Goal: Transaction & Acquisition: Purchase product/service

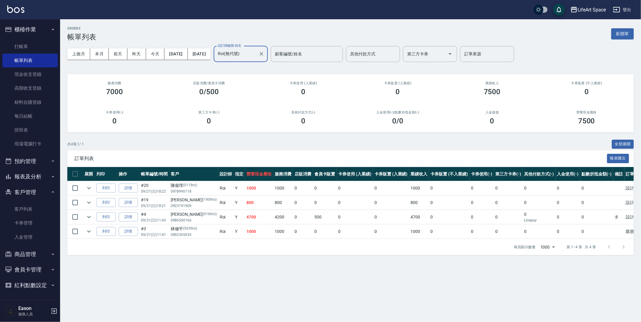
click at [256, 55] on input "Roi(無代號)" at bounding box center [236, 54] width 40 height 11
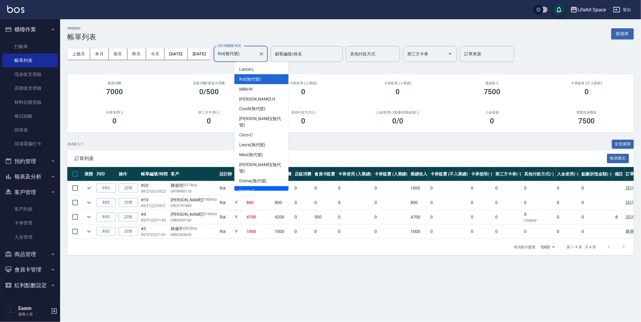
click at [257, 186] on div "Eason -E" at bounding box center [261, 191] width 54 height 10
type input "Eason-E"
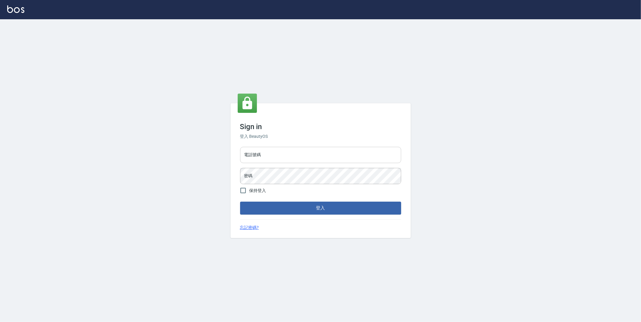
click at [300, 155] on input "電話號碼" at bounding box center [320, 155] width 161 height 16
type input "0910709790"
click at [240, 201] on button "登入" at bounding box center [320, 207] width 161 height 13
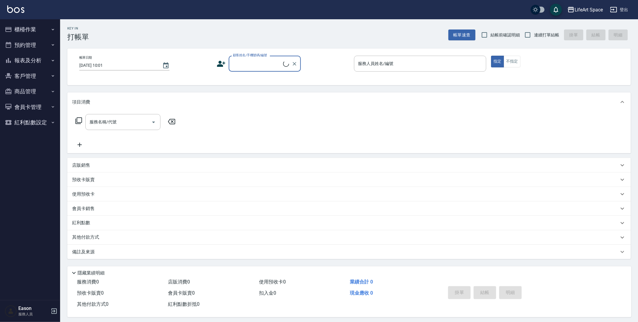
click at [41, 30] on button "櫃檯作業" at bounding box center [29, 30] width 55 height 16
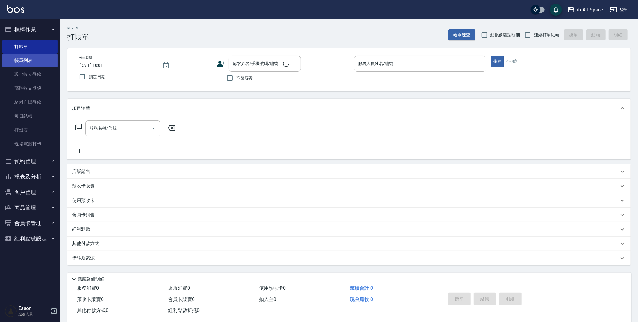
click at [35, 63] on link "帳單列表" at bounding box center [29, 60] width 55 height 14
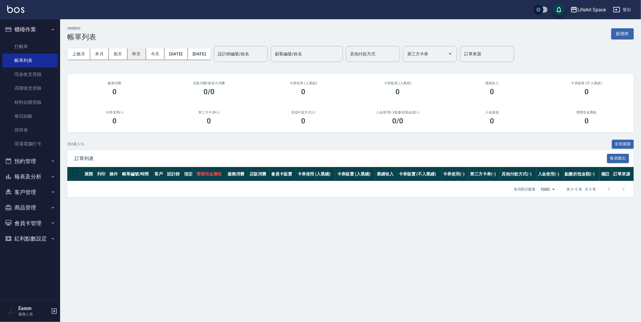
click at [130, 55] on button "昨天" at bounding box center [136, 53] width 19 height 11
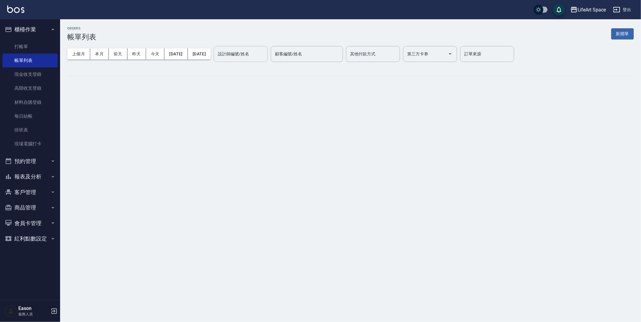
click at [265, 58] on input "設計師編號/姓名" at bounding box center [240, 54] width 49 height 11
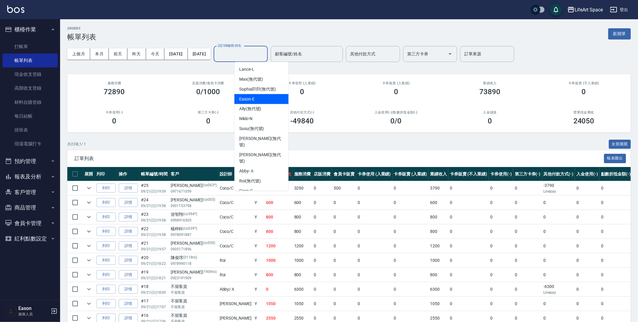
click at [259, 101] on div "Eason -E" at bounding box center [261, 99] width 54 height 10
type input "Eason-E"
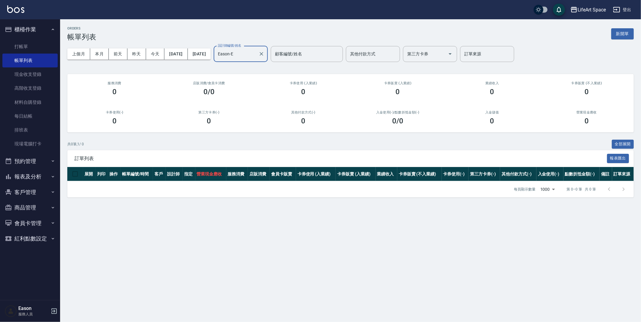
click at [627, 37] on button "新開單" at bounding box center [622, 33] width 23 height 11
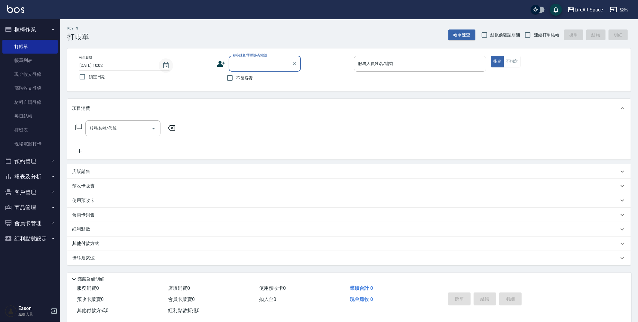
click at [164, 67] on icon "Choose date, selected date is 2025-09-22" at bounding box center [165, 65] width 5 height 6
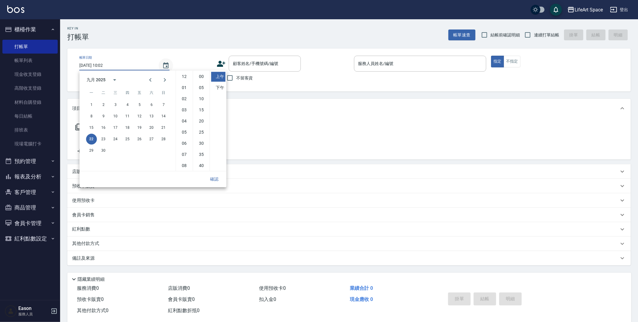
scroll to position [33, 0]
click at [161, 126] on button "21" at bounding box center [163, 127] width 11 height 11
type input "2025/09/21 10:02"
click at [215, 183] on button "確認" at bounding box center [214, 178] width 19 height 11
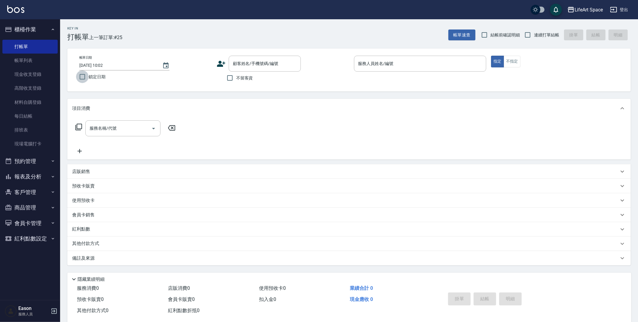
click at [83, 77] on input "鎖定日期" at bounding box center [82, 76] width 13 height 13
checkbox input "true"
click at [268, 66] on input "顧客姓名/手機號碼/編號" at bounding box center [260, 63] width 58 height 11
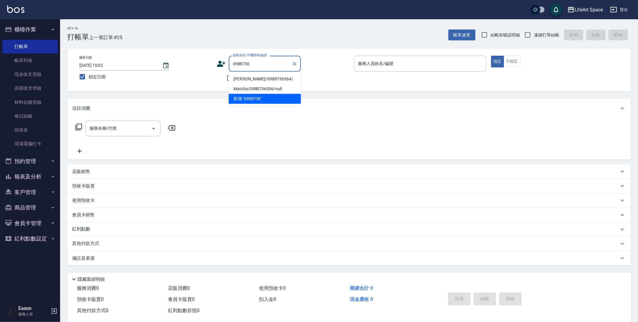
click at [255, 80] on li "潘虹宇/0988736364/" at bounding box center [265, 79] width 72 height 10
type input "潘虹宇/0988736364/"
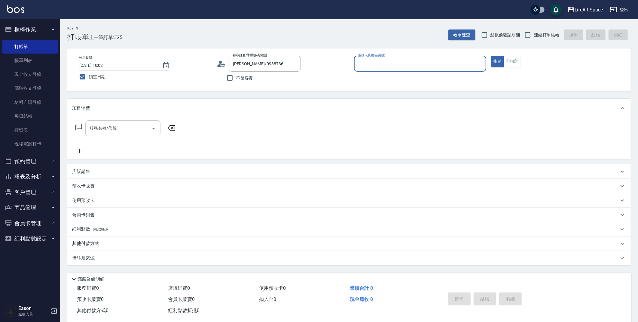
type input "Eason-E"
click at [122, 130] on input "服務名稱/代號" at bounding box center [118, 130] width 61 height 11
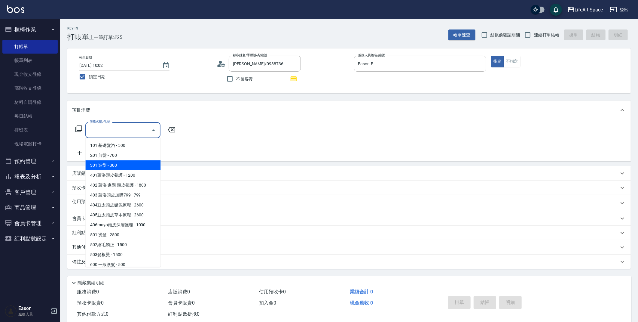
drag, startPoint x: 122, startPoint y: 158, endPoint x: 158, endPoint y: 150, distance: 36.6
click at [122, 158] on span "201 剪髮 - 700" at bounding box center [122, 155] width 75 height 10
type input "201 剪髮(201)"
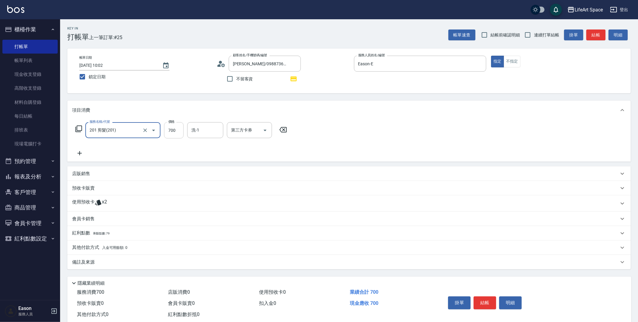
click at [175, 136] on input "700" at bounding box center [174, 130] width 20 height 16
type input "1600"
click at [102, 266] on div "備註及來源" at bounding box center [348, 262] width 563 height 14
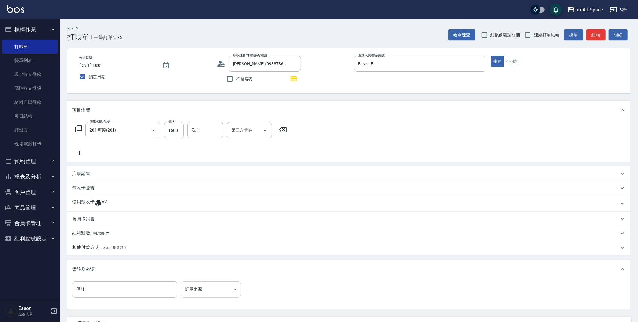
click at [202, 286] on body "LifeArt Space 登出 櫃檯作業 打帳單 帳單列表 現金收支登錄 高階收支登錄 材料自購登錄 每日結帳 排班表 現場電腦打卡 預約管理 預約管理 單…" at bounding box center [319, 187] width 638 height 374
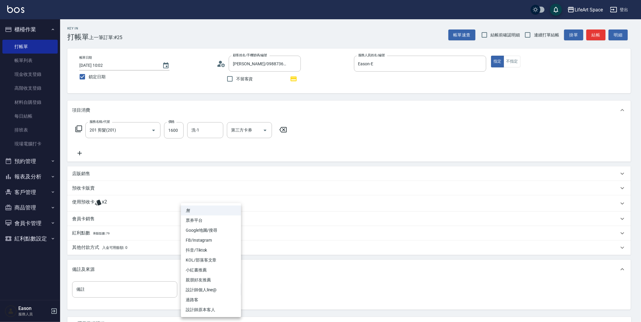
click at [213, 309] on li "設計師原本客人" at bounding box center [211, 309] width 60 height 10
type input "設計師原本客人"
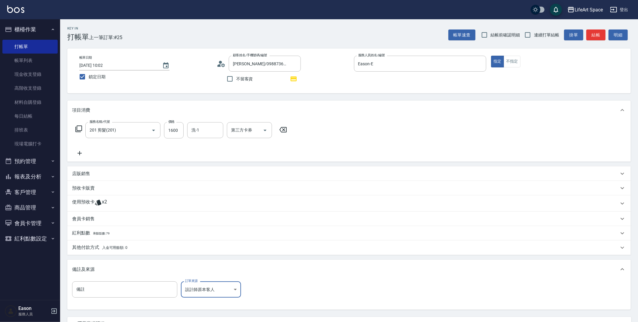
drag, startPoint x: 117, startPoint y: 234, endPoint x: 112, endPoint y: 237, distance: 6.0
click at [117, 234] on div "紅利點數 剩餘點數: 79" at bounding box center [345, 233] width 547 height 7
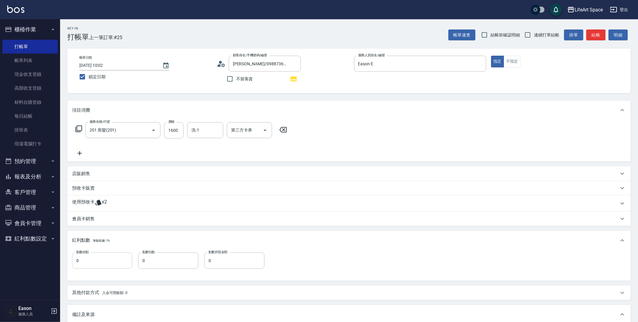
click at [101, 256] on input "0" at bounding box center [102, 260] width 60 height 16
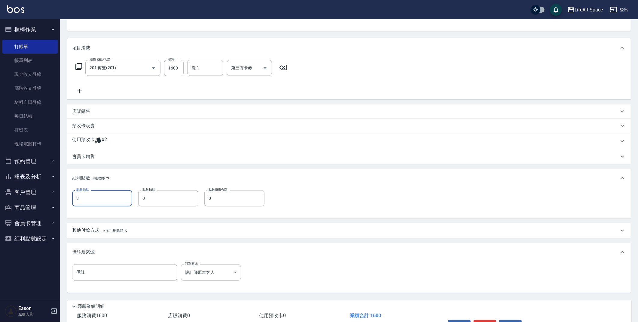
scroll to position [100, 0]
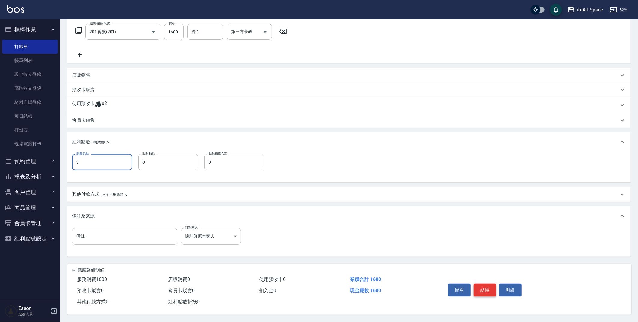
type input "3"
click at [483, 288] on button "結帳" at bounding box center [485, 289] width 23 height 13
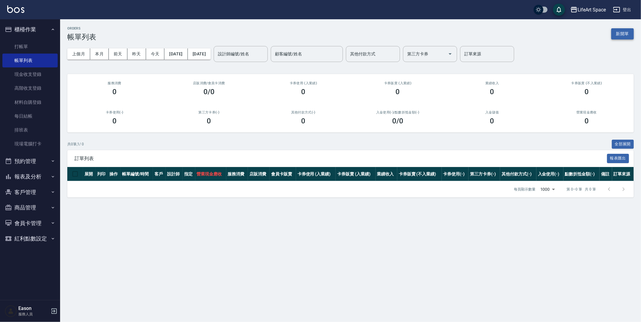
click at [622, 34] on button "新開單" at bounding box center [622, 33] width 23 height 11
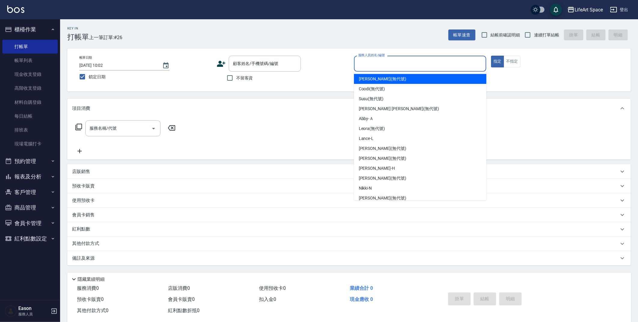
click at [384, 64] on input "服務人員姓名/編號" at bounding box center [420, 63] width 127 height 11
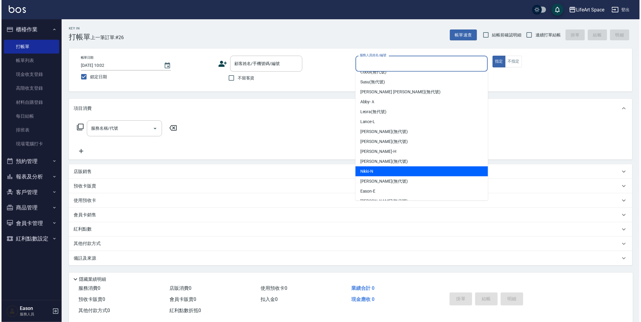
scroll to position [104, 0]
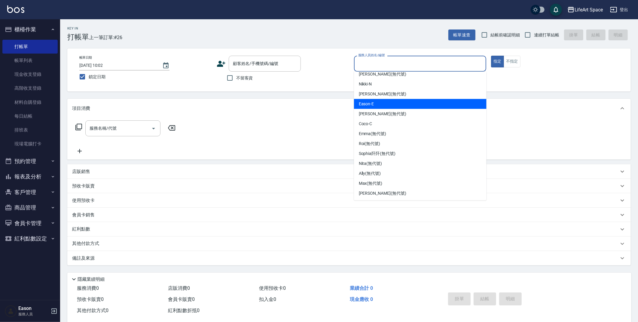
click at [375, 102] on div "Eason -E" at bounding box center [420, 104] width 133 height 10
type input "Eason-E"
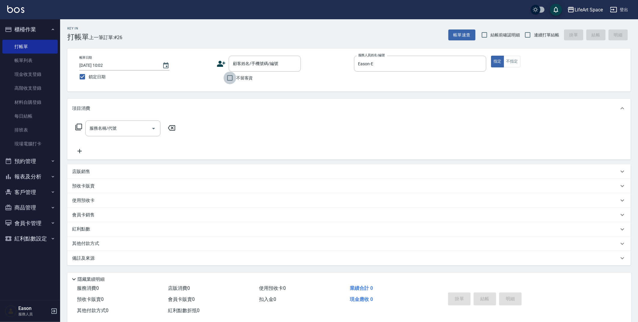
click at [231, 74] on input "不留客資" at bounding box center [230, 78] width 13 height 13
checkbox input "true"
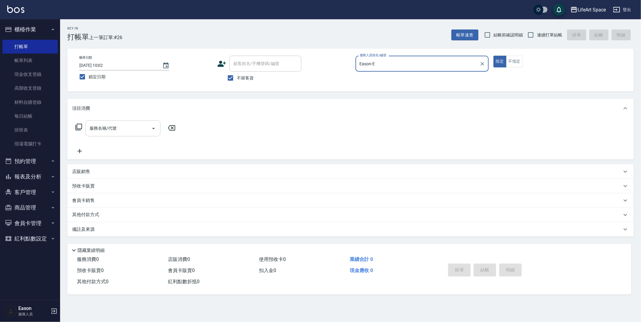
click at [124, 133] on div "服務名稱/代號" at bounding box center [122, 128] width 75 height 16
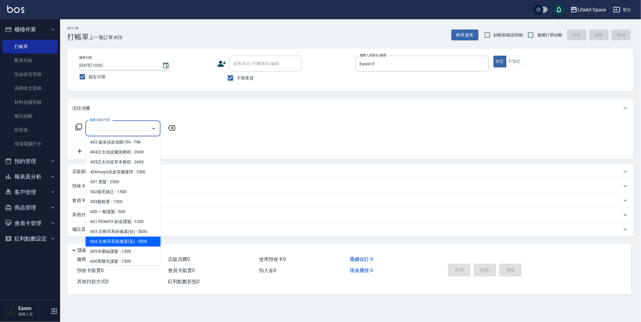
scroll to position [94, 0]
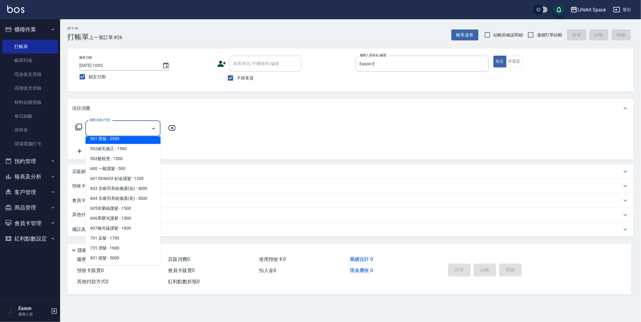
click at [119, 140] on span "501 燙髮 - 2500" at bounding box center [122, 139] width 75 height 10
type input "501 燙髮(501)"
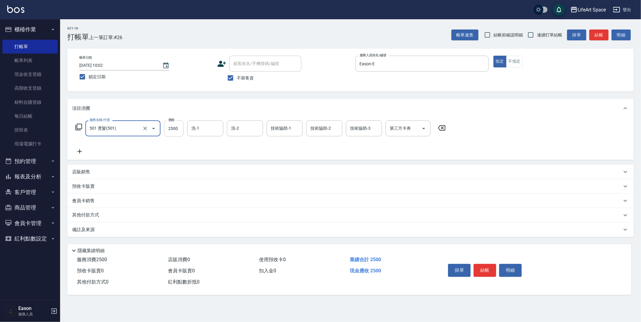
click at [175, 129] on input "2500" at bounding box center [174, 128] width 20 height 16
type input "1600"
click at [211, 131] on input "洗-1" at bounding box center [205, 128] width 31 height 11
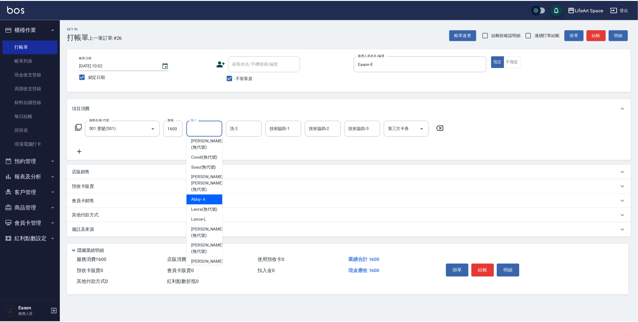
scroll to position [0, 0]
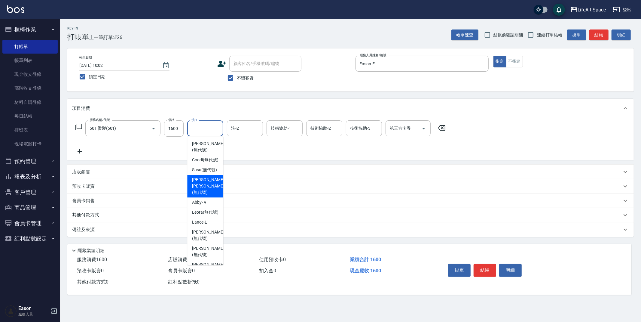
drag, startPoint x: 201, startPoint y: 196, endPoint x: 226, endPoint y: 158, distance: 45.1
click at [201, 195] on span "Nick wu (無代號)" at bounding box center [208, 185] width 32 height 19
type input "Nick wu(無代號)"
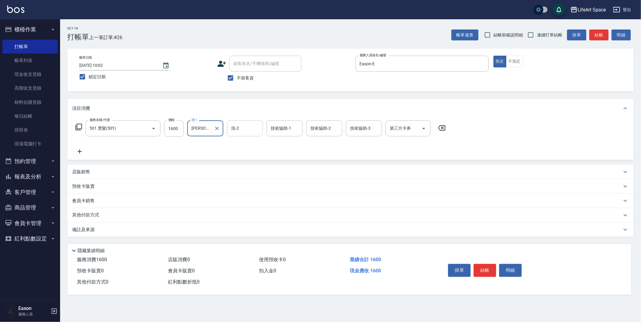
click at [246, 130] on input "洗-2" at bounding box center [245, 128] width 31 height 11
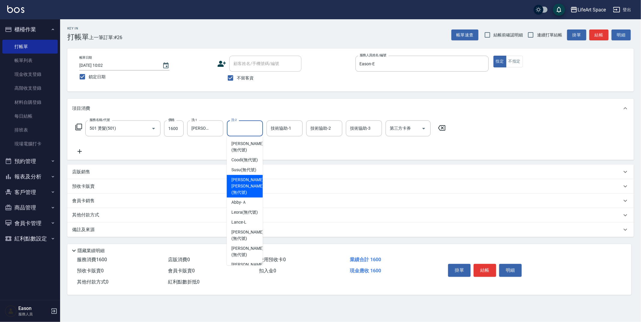
drag, startPoint x: 243, startPoint y: 193, endPoint x: 139, endPoint y: 225, distance: 108.7
click at [243, 192] on span "Nick wu (無代號)" at bounding box center [247, 185] width 32 height 19
type input "Nick wu(無代號)"
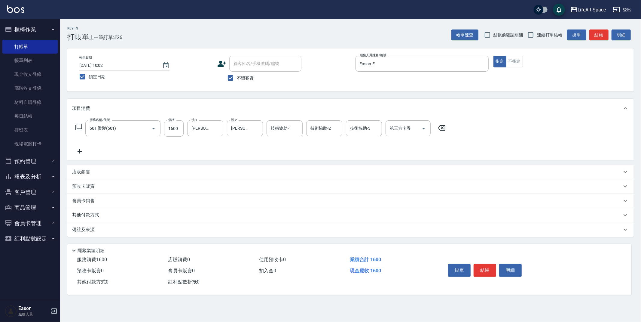
click at [135, 230] on div "備註及來源" at bounding box center [347, 229] width 550 height 6
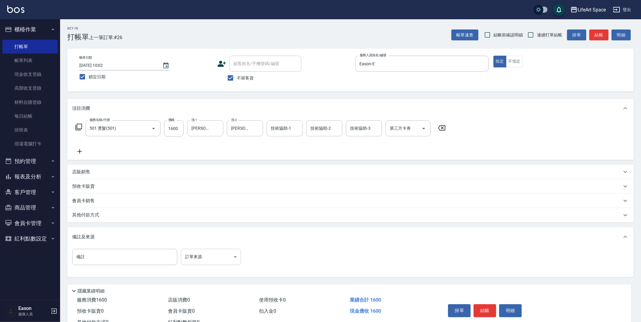
click at [198, 258] on body "LifeArt Space 登出 櫃檯作業 打帳單 帳單列表 現金收支登錄 高階收支登錄 材料自購登錄 每日結帳 排班表 現場電腦打卡 預約管理 預約管理 單…" at bounding box center [320, 171] width 641 height 342
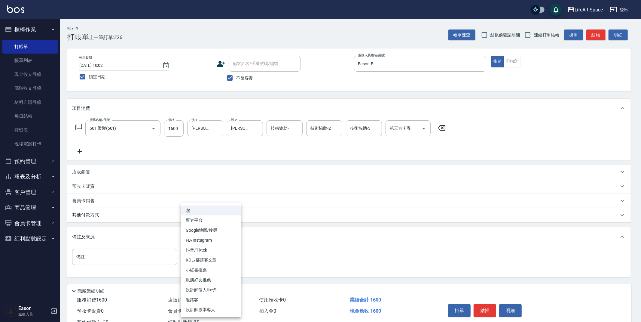
click at [206, 313] on li "設計師原本客人" at bounding box center [211, 309] width 60 height 10
type input "設計師原本客人"
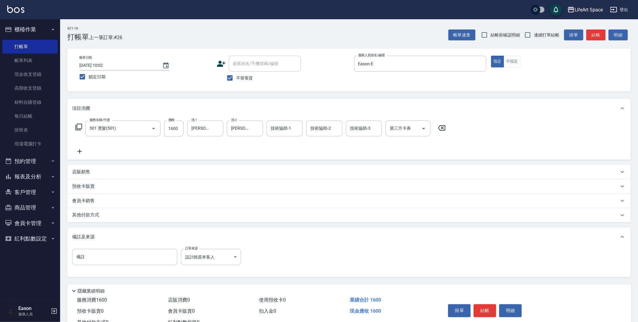
drag, startPoint x: 106, startPoint y: 216, endPoint x: 101, endPoint y: 219, distance: 5.8
click at [107, 216] on div "其他付款方式" at bounding box center [345, 215] width 547 height 7
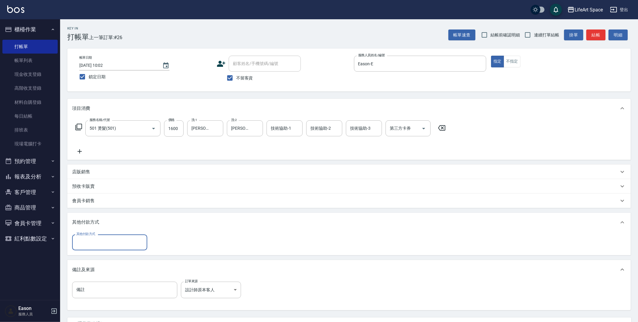
click at [104, 239] on input "其他付款方式" at bounding box center [110, 242] width 70 height 11
click at [97, 256] on span "轉帳" at bounding box center [109, 257] width 75 height 10
type input "轉帳"
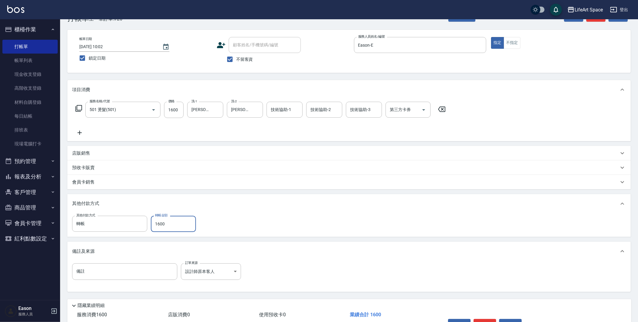
scroll to position [28, 0]
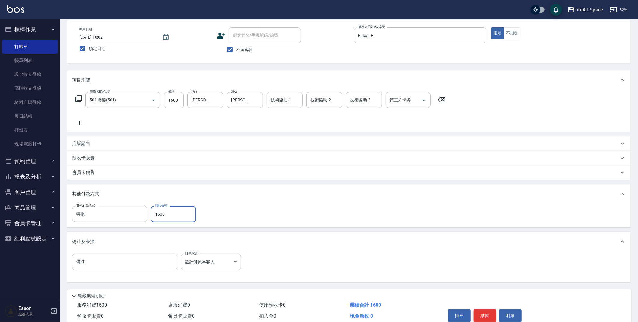
type input "1600"
click at [485, 311] on button "結帳" at bounding box center [485, 315] width 23 height 13
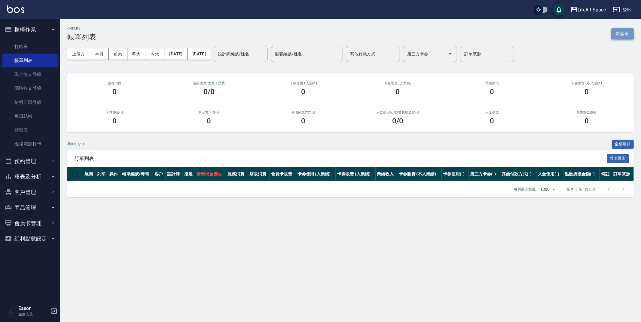
click at [625, 32] on button "新開單" at bounding box center [622, 33] width 23 height 11
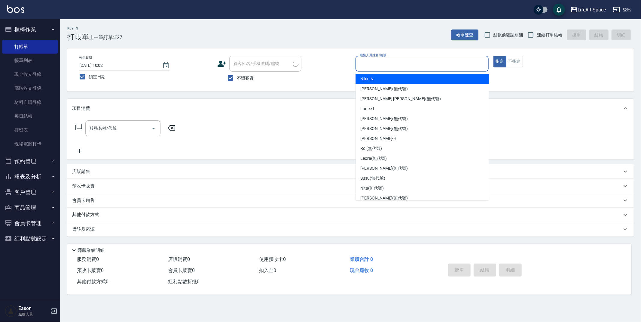
click at [436, 67] on input "服務人員姓名/編號" at bounding box center [422, 63] width 128 height 11
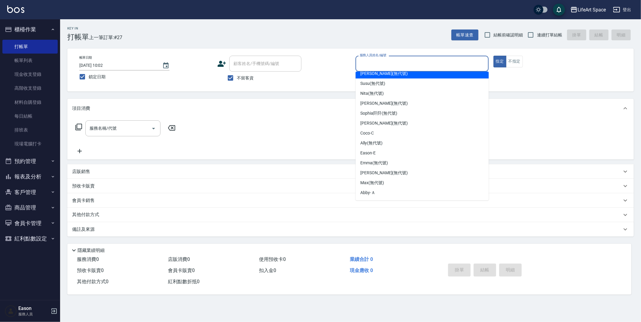
scroll to position [104, 0]
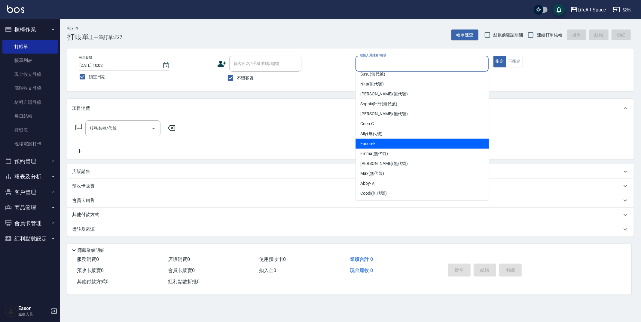
click at [384, 142] on div "Eason -E" at bounding box center [421, 144] width 133 height 10
type input "Eason-E"
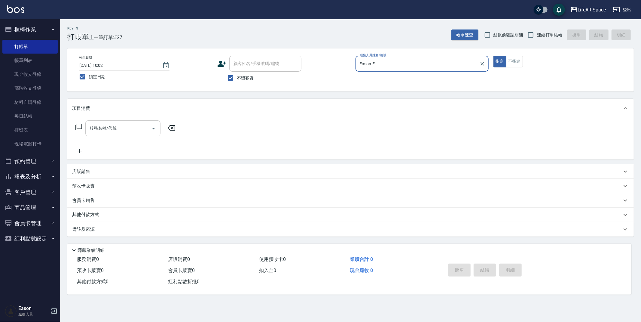
click at [118, 128] on input "服務名稱/代號" at bounding box center [118, 128] width 61 height 11
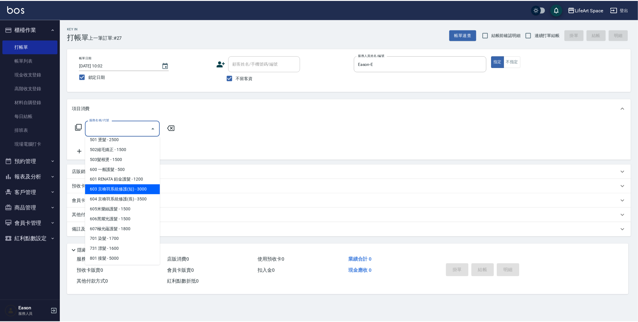
scroll to position [94, 0]
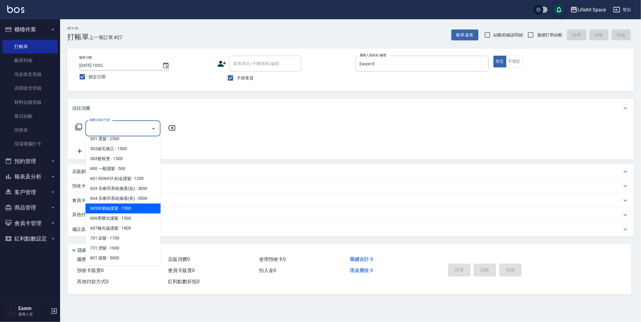
click at [116, 206] on span "605米樂絲護髮 - 1500" at bounding box center [122, 208] width 75 height 10
type input "605米樂絲護髮(605)"
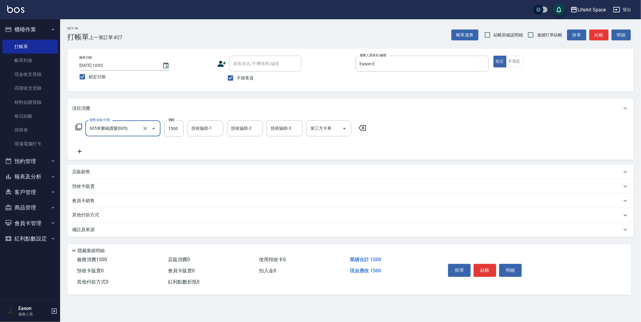
click at [79, 152] on icon at bounding box center [80, 151] width 4 height 4
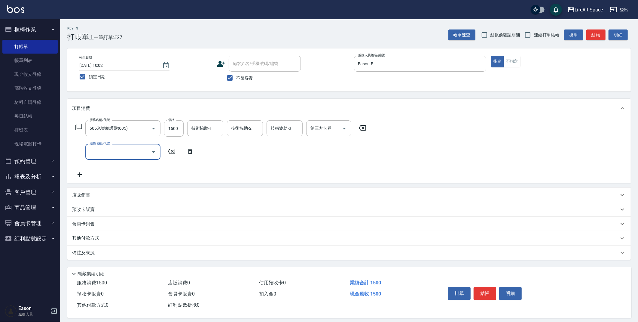
click at [114, 153] on input "服務名稱/代號" at bounding box center [118, 151] width 61 height 11
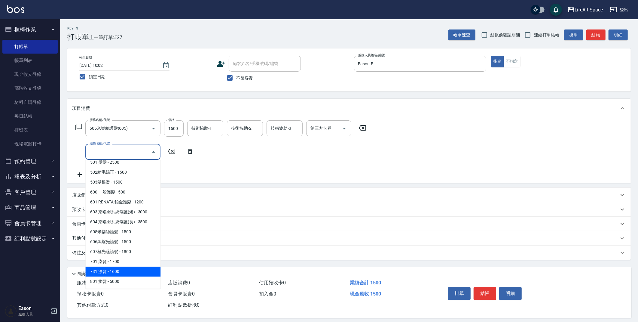
click at [126, 266] on span "731 漂髮 - 1600" at bounding box center [122, 271] width 75 height 10
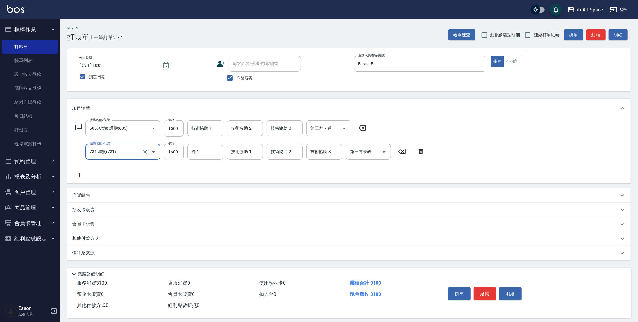
click at [129, 151] on input "731 漂髮(731)" at bounding box center [114, 151] width 53 height 11
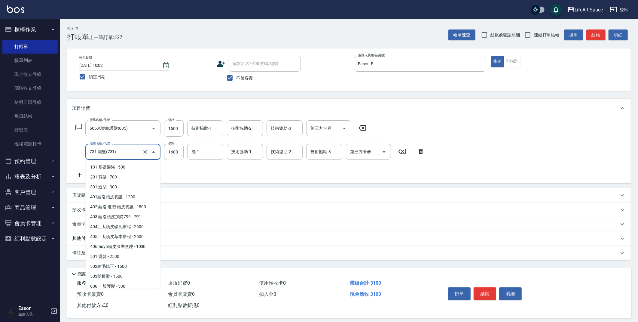
scroll to position [81, 0]
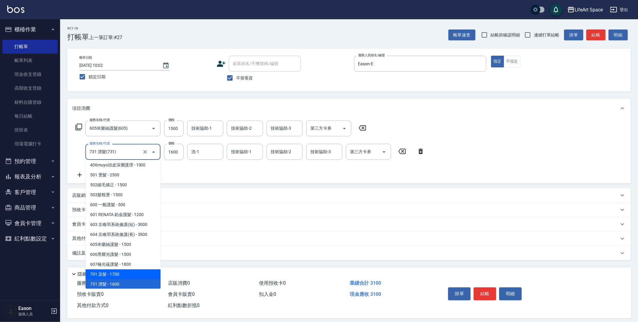
click at [112, 274] on span "701 染髮 - 1700" at bounding box center [122, 274] width 75 height 10
type input "701 染髮(701)"
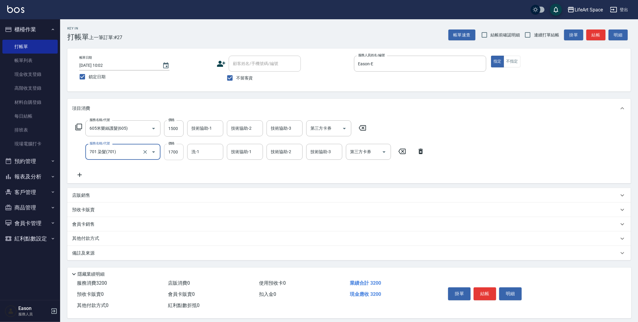
click at [178, 154] on input "1700" at bounding box center [174, 152] width 20 height 16
type input "3000"
click at [205, 129] on div "技術協助-1 技術協助-1" at bounding box center [205, 128] width 36 height 16
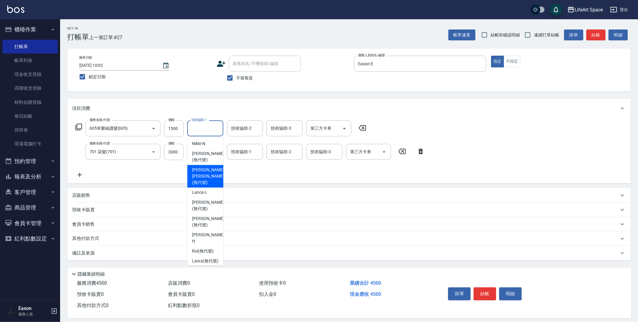
click at [206, 167] on span "Nick wu (無代號)" at bounding box center [208, 175] width 32 height 19
type input "Nick wu(無代號)"
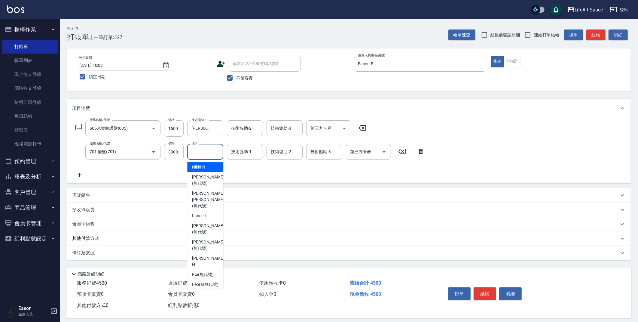
click at [202, 154] on input "洗-1" at bounding box center [205, 151] width 31 height 11
drag, startPoint x: 207, startPoint y: 189, endPoint x: 236, endPoint y: 158, distance: 42.7
click at [207, 190] on span "Nick wu (無代號)" at bounding box center [208, 199] width 32 height 19
type input "Nick wu(無代號)"
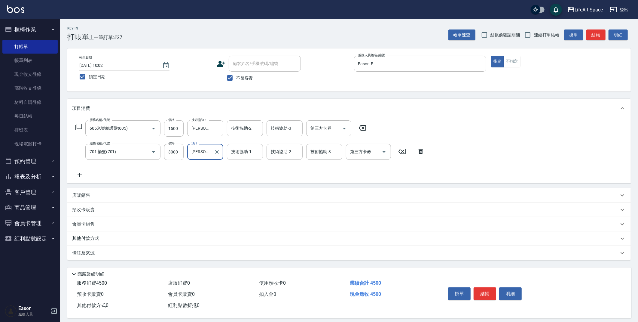
click at [243, 150] on div "技術協助-1 技術協助-1" at bounding box center [245, 152] width 36 height 16
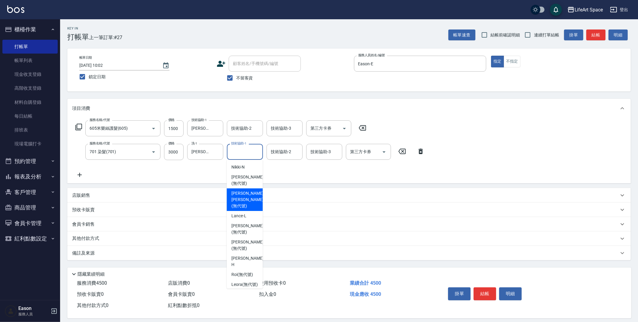
drag, startPoint x: 246, startPoint y: 191, endPoint x: 241, endPoint y: 143, distance: 48.1
click at [246, 191] on span "Nick wu (無代號)" at bounding box center [247, 199] width 32 height 19
type input "Nick wu(無代號)"
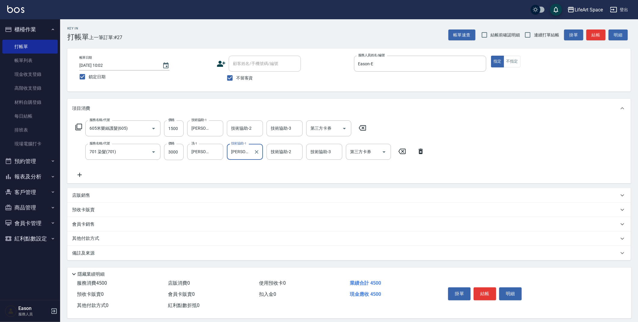
click at [242, 129] on div "技術協助-2 技術協助-2" at bounding box center [245, 128] width 36 height 16
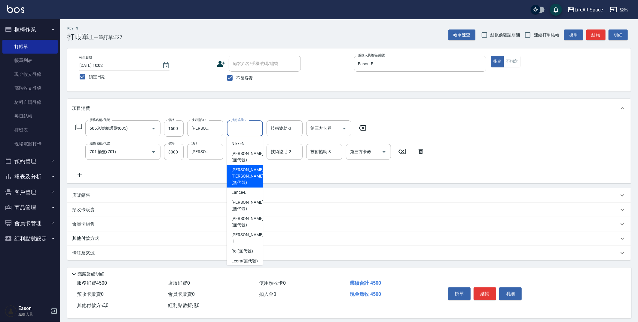
click at [245, 166] on span "Nick wu (無代號)" at bounding box center [247, 175] width 32 height 19
type input "Nick wu(無代號)"
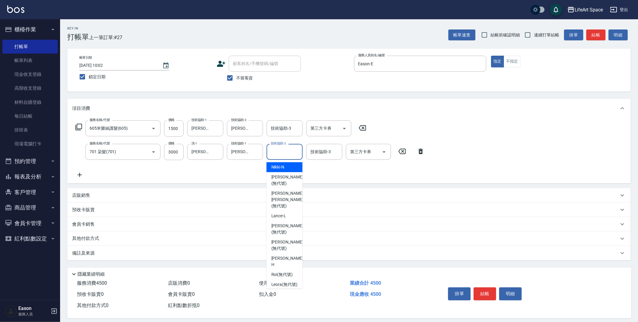
click at [274, 153] on input "技術協助-2" at bounding box center [284, 151] width 31 height 11
drag, startPoint x: 282, startPoint y: 191, endPoint x: 185, endPoint y: 256, distance: 117.6
click at [282, 191] on span "Nick wu (無代號)" at bounding box center [287, 199] width 32 height 19
type input "Nick wu(無代號)"
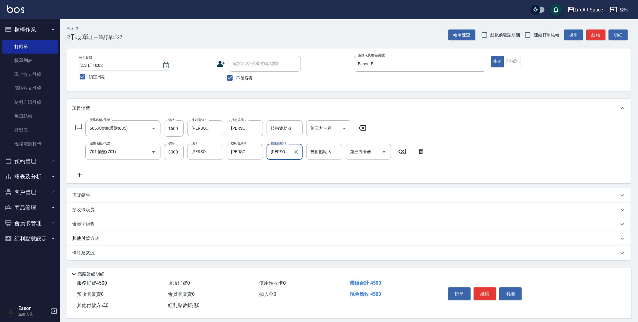
click at [168, 258] on div "備註及來源" at bounding box center [348, 253] width 563 height 14
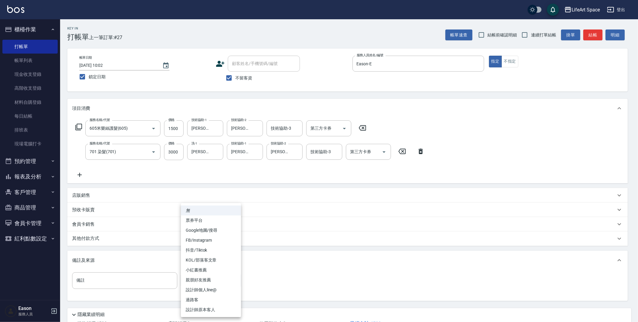
click at [218, 284] on body "LifeArt Space 登出 櫃檯作業 打帳單 帳單列表 現金收支登錄 高階收支登錄 材料自購登錄 每日結帳 排班表 現場電腦打卡 預約管理 預約管理 單…" at bounding box center [319, 183] width 638 height 366
drag, startPoint x: 214, startPoint y: 309, endPoint x: 131, endPoint y: 272, distance: 90.9
click at [214, 309] on li "設計師原本客人" at bounding box center [211, 309] width 60 height 10
type input "設計師原本客人"
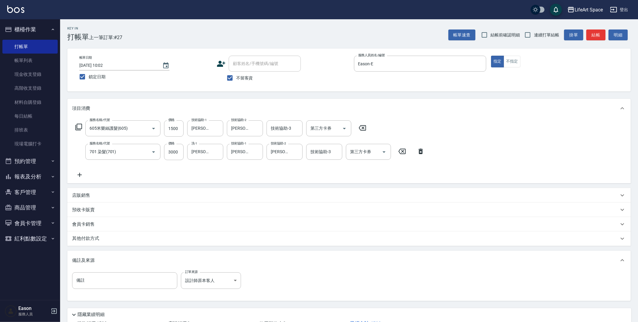
click at [90, 238] on p "其他付款方式" at bounding box center [87, 238] width 30 height 7
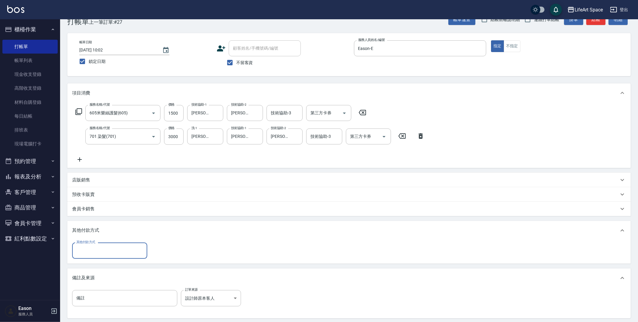
scroll to position [79, 0]
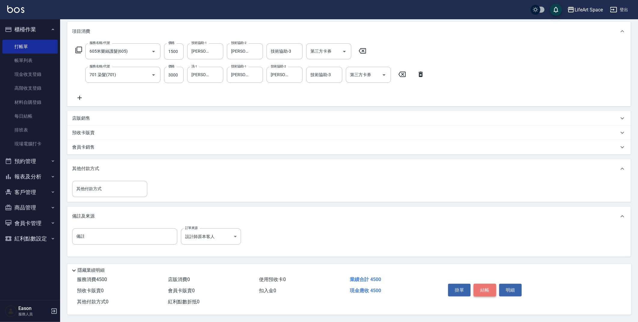
click at [490, 285] on button "結帳" at bounding box center [485, 289] width 23 height 13
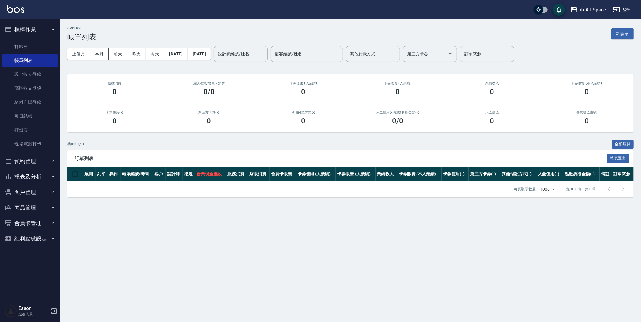
drag, startPoint x: 618, startPoint y: 33, endPoint x: 600, endPoint y: 41, distance: 19.3
click at [618, 33] on button "新開單" at bounding box center [622, 33] width 23 height 11
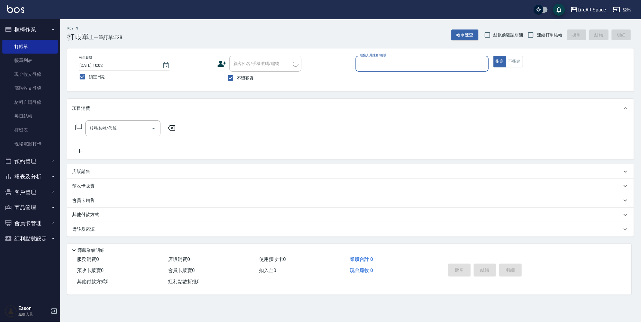
click at [389, 66] on input "服務人員姓名/編號" at bounding box center [422, 63] width 128 height 11
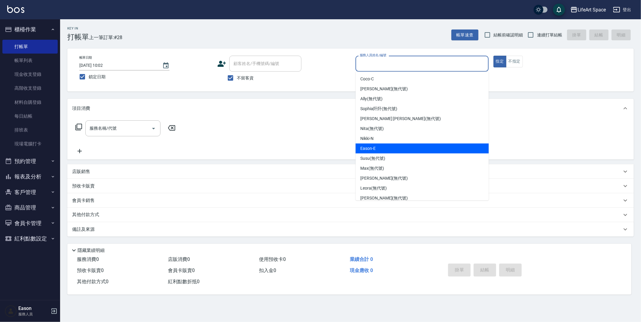
drag, startPoint x: 384, startPoint y: 145, endPoint x: 320, endPoint y: 138, distance: 63.8
click at [384, 145] on div "Eason -E" at bounding box center [421, 148] width 133 height 10
type input "Eason-E"
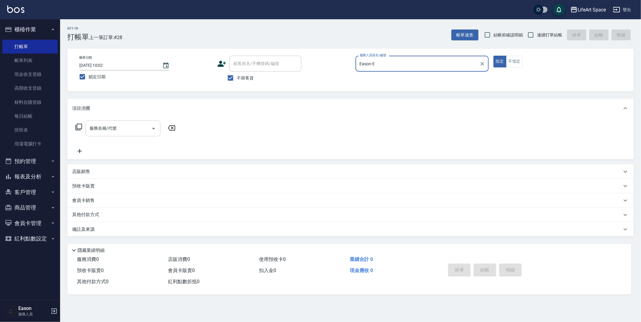
click at [112, 130] on div "服務名稱/代號 服務名稱/代號" at bounding box center [122, 128] width 75 height 16
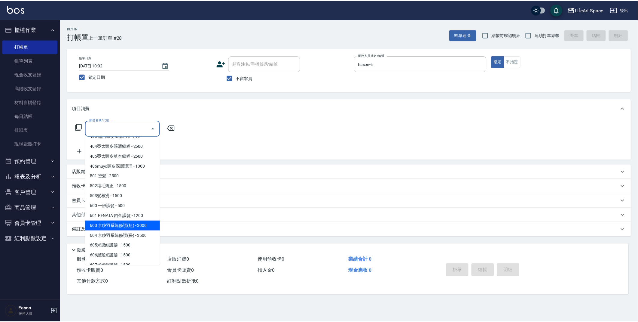
scroll to position [94, 0]
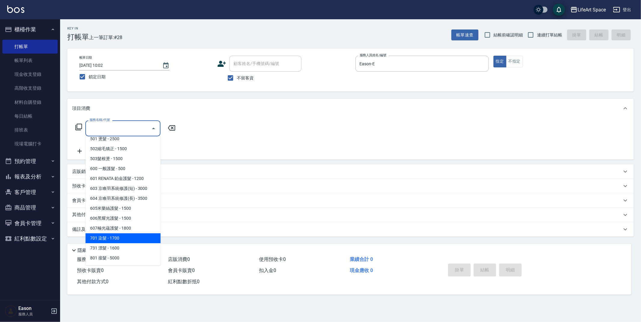
click at [130, 237] on span "701 染髮 - 1700" at bounding box center [122, 238] width 75 height 10
type input "701 染髮(701)"
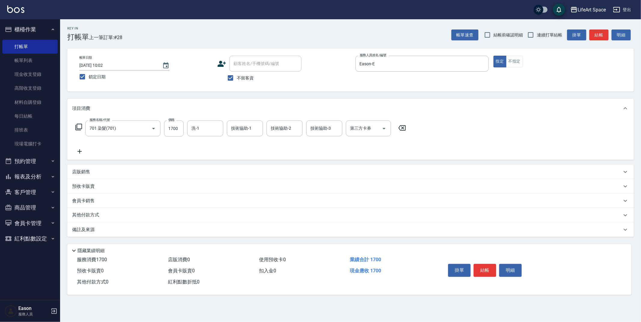
click at [82, 152] on icon at bounding box center [79, 151] width 15 height 7
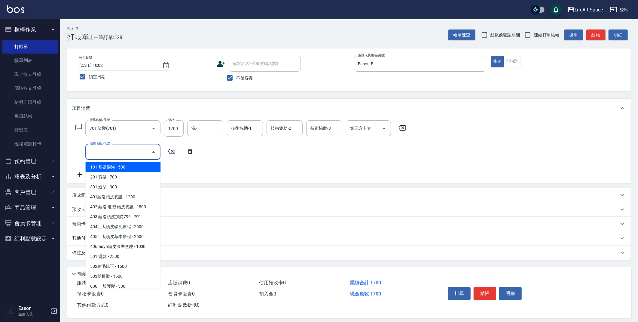
click at [115, 152] on input "服務名稱/代號" at bounding box center [118, 151] width 61 height 11
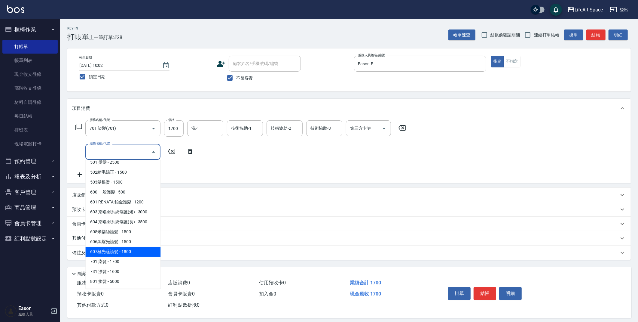
click at [119, 251] on span "607極光蘊護髮 - 1800" at bounding box center [122, 251] width 75 height 10
type input "607極光蘊護髮(607)"
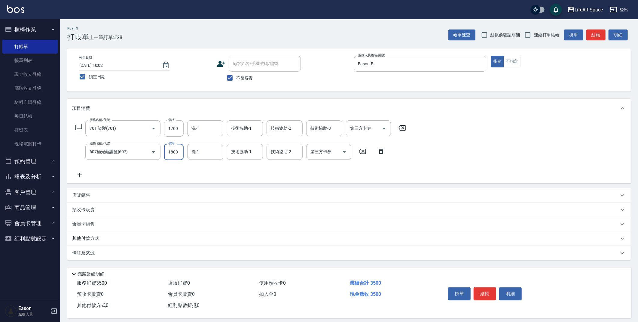
click at [178, 152] on input "1800" at bounding box center [174, 152] width 20 height 16
type input "2200"
click at [177, 131] on input "1700" at bounding box center [174, 128] width 20 height 16
type input "7300"
click at [200, 130] on input "洗-1" at bounding box center [205, 128] width 31 height 11
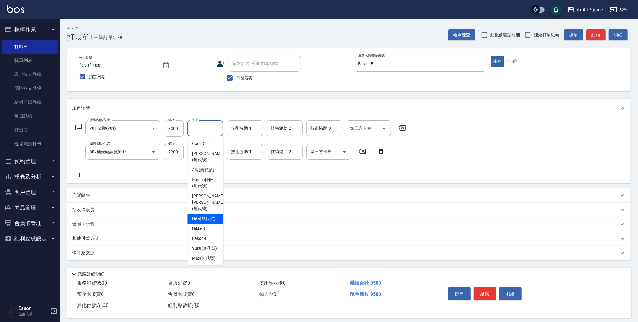
click at [205, 215] on span "Nita (無代號)" at bounding box center [203, 218] width 23 height 6
type input "Nita (無代號)"
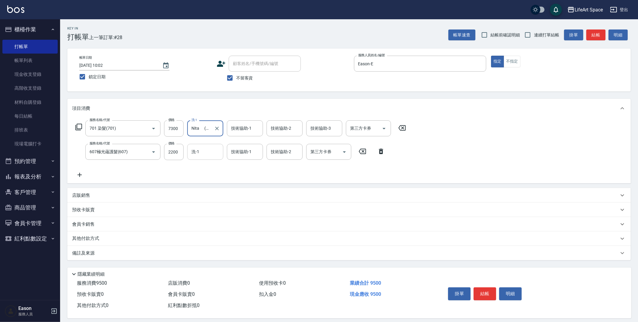
click at [206, 147] on input "洗-1" at bounding box center [205, 151] width 31 height 11
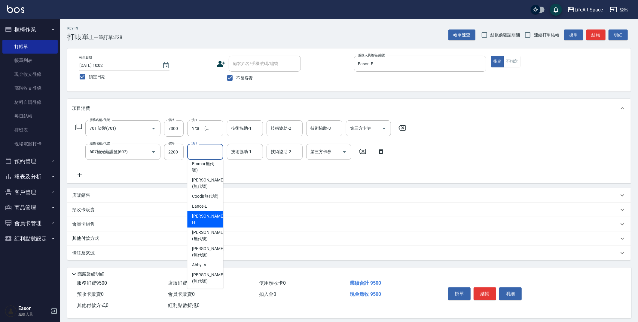
scroll to position [186, 0]
drag, startPoint x: 208, startPoint y: 253, endPoint x: 248, endPoint y: 174, distance: 88.4
click at [208, 253] on span "Lillian (無代號)" at bounding box center [208, 251] width 32 height 13
type input "Lillian(無代號)"
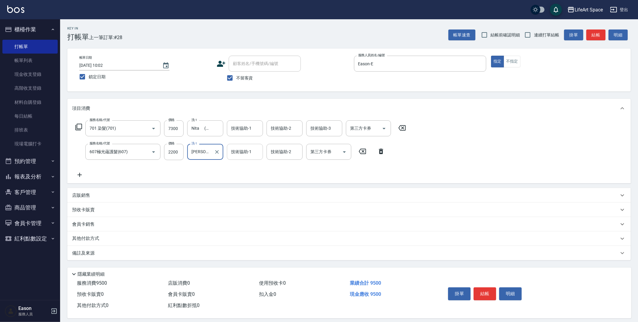
click at [253, 154] on input "技術協助-1" at bounding box center [245, 151] width 31 height 11
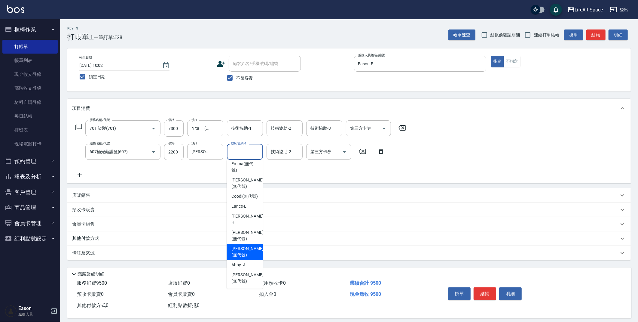
click at [249, 246] on span "Lillian (無代號)" at bounding box center [247, 251] width 32 height 13
type input "Lillian(無代號)"
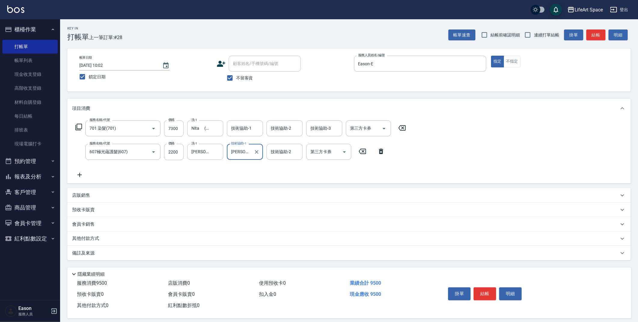
click at [247, 126] on div "技術協助-1 技術協助-1" at bounding box center [245, 128] width 36 height 16
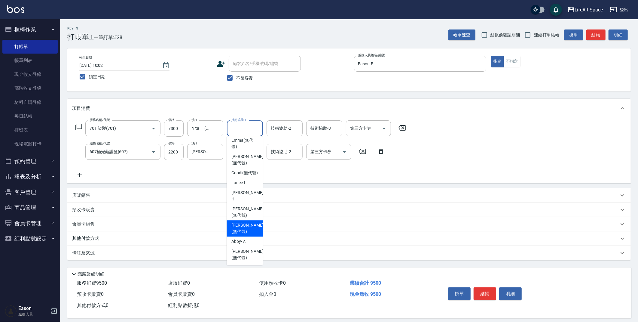
click at [241, 223] on span "Lillian (無代號)" at bounding box center [247, 228] width 32 height 13
type input "Lillian(無代號)"
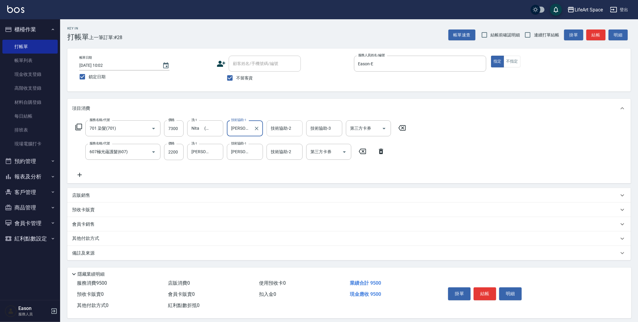
click at [284, 130] on div "技術協助-2 技術協助-2" at bounding box center [285, 128] width 36 height 16
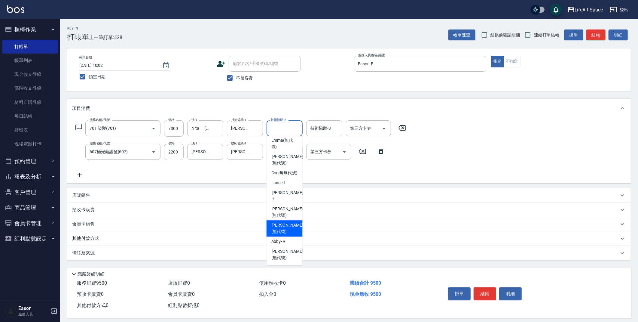
click at [282, 230] on span "Lillian (無代號)" at bounding box center [287, 228] width 32 height 13
type input "Lillian(無代號)"
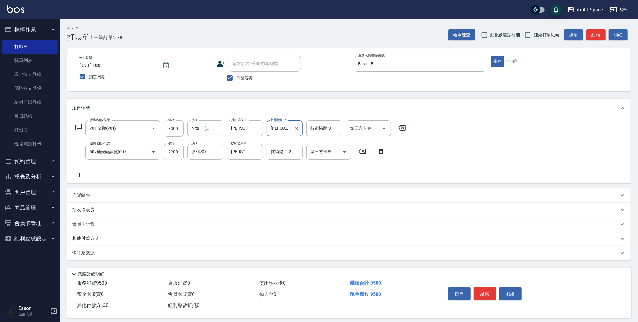
click at [198, 251] on div "備註及來源" at bounding box center [345, 253] width 547 height 6
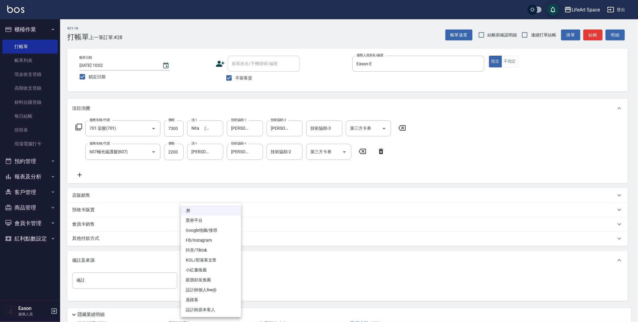
click at [218, 281] on body "LifeArt Space 登出 櫃檯作業 打帳單 帳單列表 現金收支登錄 高階收支登錄 材料自購登錄 每日結帳 排班表 現場電腦打卡 預約管理 預約管理 單…" at bounding box center [319, 183] width 638 height 366
click at [199, 236] on li "FB/Instagram" at bounding box center [211, 240] width 60 height 10
type input "FB/Instagram"
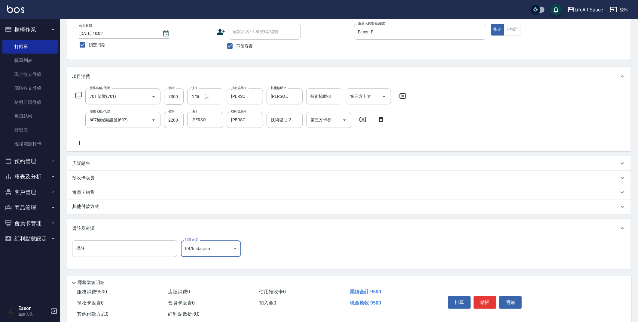
scroll to position [46, 0]
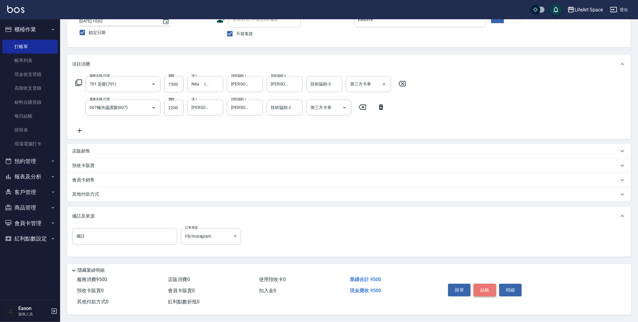
click at [488, 287] on button "結帳" at bounding box center [485, 289] width 23 height 13
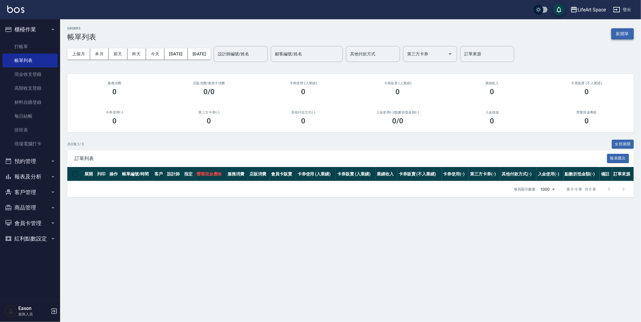
click at [628, 37] on button "新開單" at bounding box center [622, 33] width 23 height 11
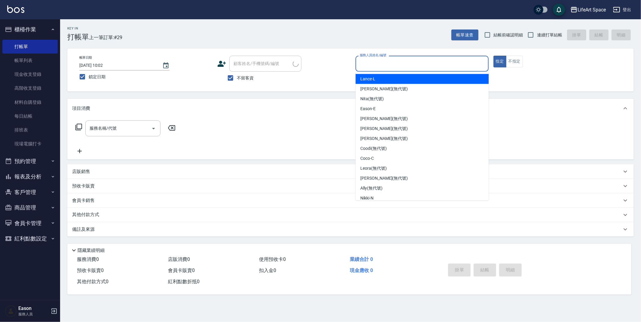
click at [426, 67] on input "服務人員姓名/編號" at bounding box center [422, 63] width 128 height 11
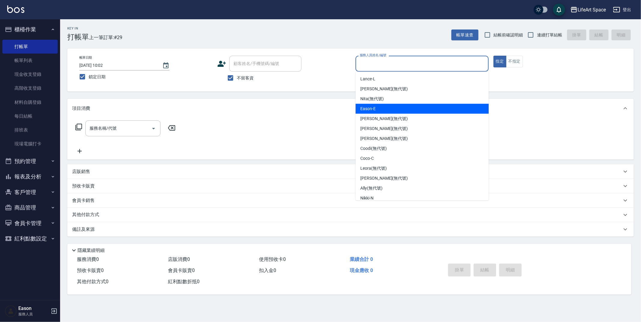
drag, startPoint x: 398, startPoint y: 106, endPoint x: 382, endPoint y: 107, distance: 16.0
click at [398, 105] on div "Eason -E" at bounding box center [421, 109] width 133 height 10
type input "Eason-E"
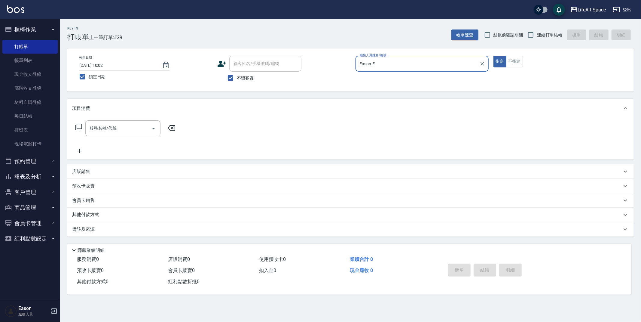
click at [99, 130] on div "服務名稱/代號 服務名稱/代號" at bounding box center [122, 128] width 75 height 16
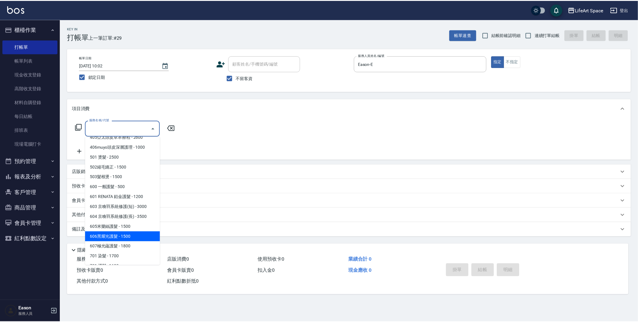
scroll to position [94, 0]
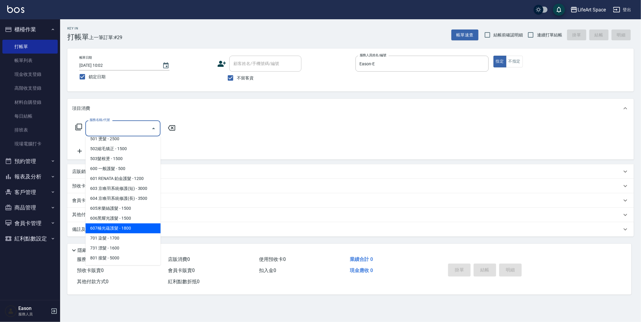
drag, startPoint x: 114, startPoint y: 227, endPoint x: 97, endPoint y: 164, distance: 65.2
click at [114, 227] on span "607極光蘊護髮 - 1800" at bounding box center [122, 228] width 75 height 10
type input "607極光蘊護髮(607)"
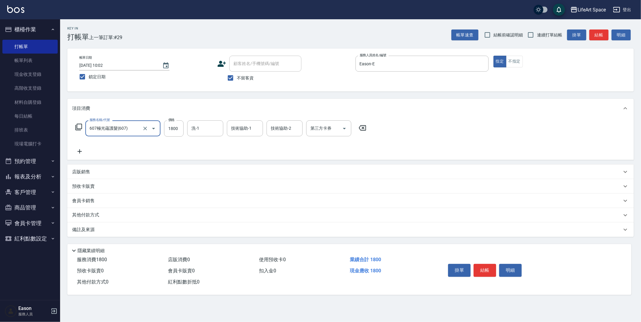
click at [81, 150] on icon at bounding box center [79, 151] width 15 height 7
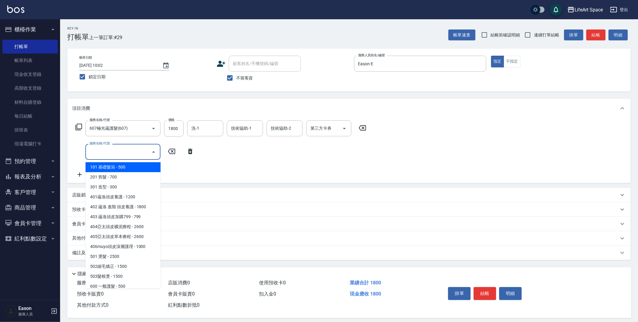
click at [94, 149] on input "服務名稱/代號" at bounding box center [118, 151] width 61 height 11
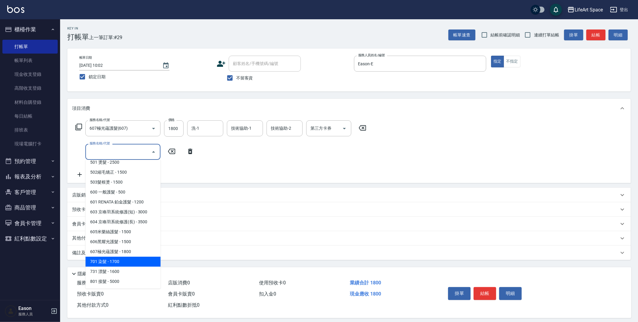
click at [105, 260] on span "701 染髮 - 1700" at bounding box center [122, 261] width 75 height 10
type input "701 染髮(701)"
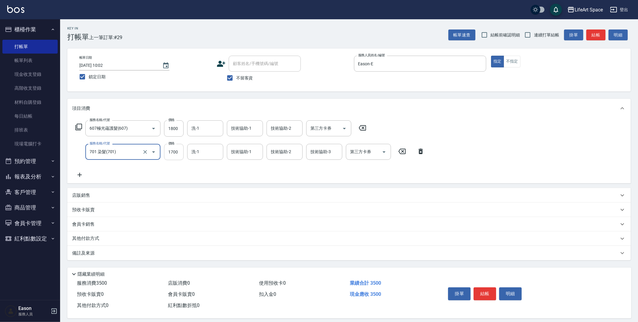
click at [179, 153] on input "1700" at bounding box center [174, 152] width 20 height 16
type input "2200"
drag, startPoint x: 179, startPoint y: 130, endPoint x: 164, endPoint y: 131, distance: 15.4
click at [179, 131] on input "1800" at bounding box center [174, 128] width 20 height 16
type input "5300"
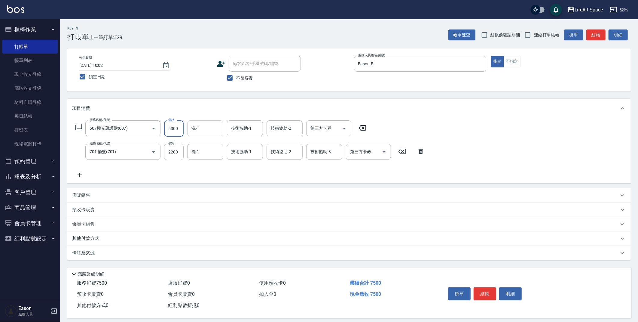
click at [203, 131] on input "洗-1" at bounding box center [205, 128] width 31 height 11
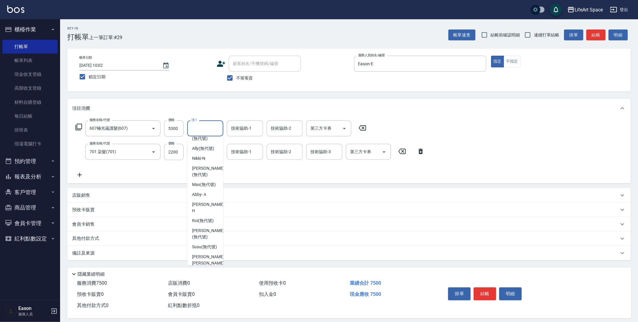
scroll to position [186, 0]
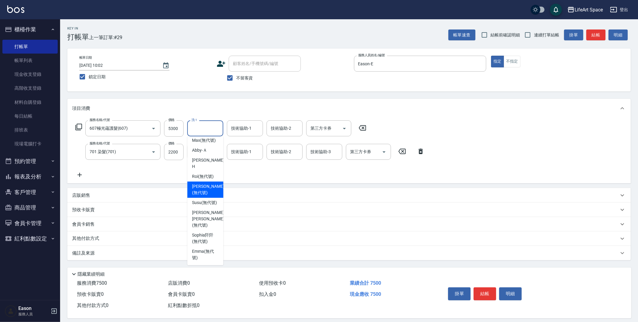
click at [204, 192] on span "Lillian (無代號)" at bounding box center [208, 189] width 32 height 13
type input "Lillian(無代號)"
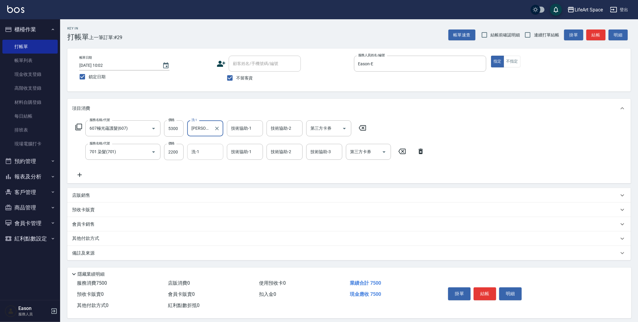
click at [203, 152] on input "洗-1" at bounding box center [205, 151] width 31 height 11
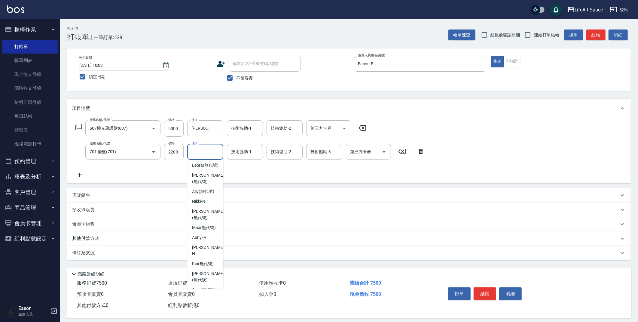
scroll to position [118, 0]
click at [202, 204] on div "Nikki -N" at bounding box center [205, 199] width 36 height 10
click at [211, 153] on input "Nikki-N" at bounding box center [201, 151] width 22 height 11
drag, startPoint x: 206, startPoint y: 188, endPoint x: 245, endPoint y: 163, distance: 46.3
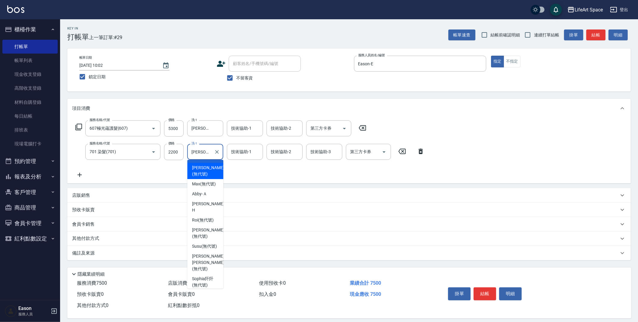
click at [206, 177] on span "Chloe (無代號)" at bounding box center [208, 170] width 32 height 13
type input "Chloe(無代號)"
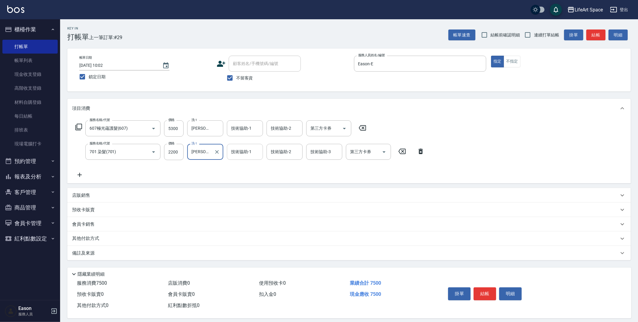
click at [246, 157] on div "技術協助-1" at bounding box center [245, 152] width 36 height 16
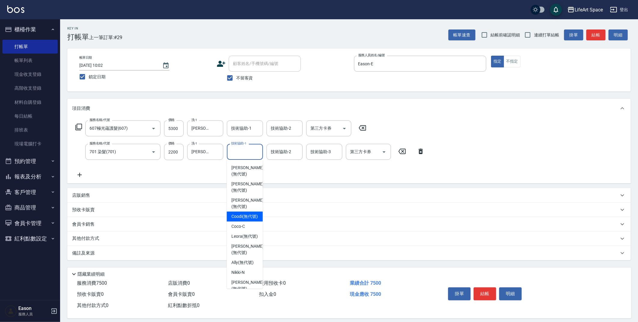
scroll to position [92, 0]
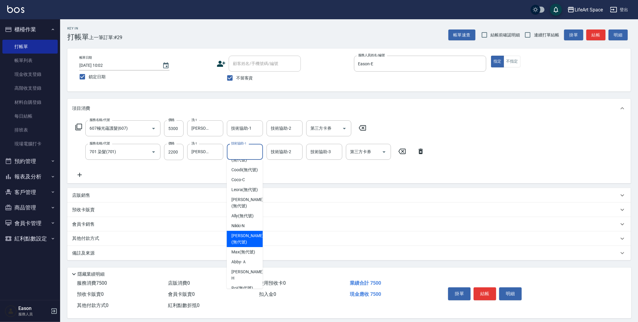
drag, startPoint x: 249, startPoint y: 250, endPoint x: 243, endPoint y: 161, distance: 89.5
click at [249, 245] on span "Chloe (無代號)" at bounding box center [247, 238] width 32 height 13
type input "Chloe(無代號)"
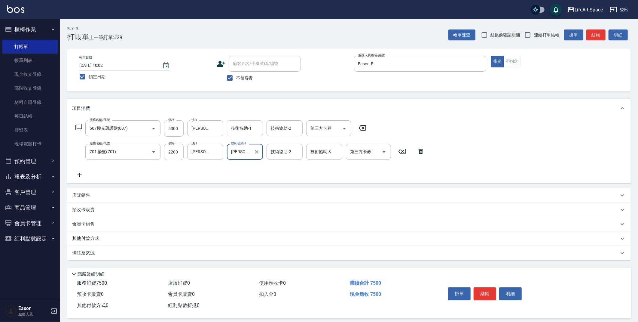
drag, startPoint x: 244, startPoint y: 129, endPoint x: 245, endPoint y: 134, distance: 4.8
click at [244, 130] on input "技術協助-1" at bounding box center [245, 128] width 31 height 11
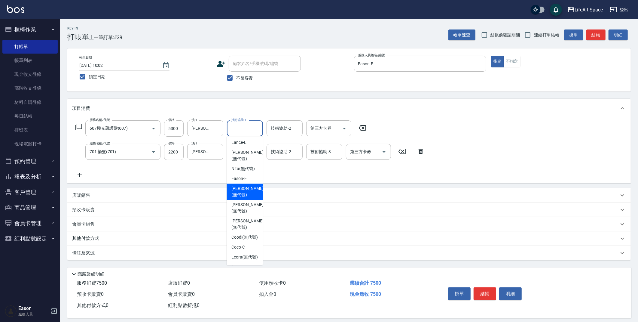
scroll to position [186, 0]
click at [248, 186] on span "Lillian (無代號)" at bounding box center [247, 189] width 32 height 13
type input "Lillian(無代號)"
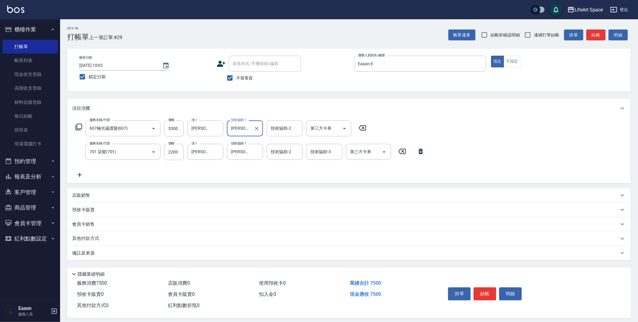
click at [127, 257] on div "備註及來源" at bounding box center [348, 253] width 563 height 14
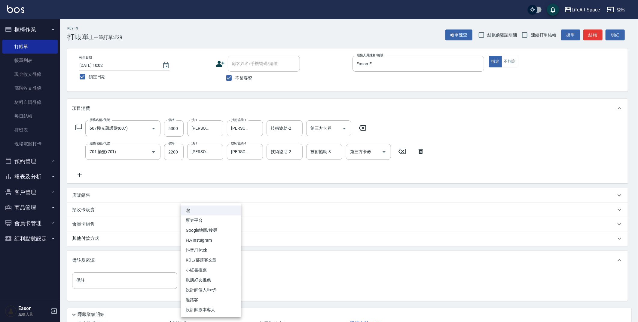
click at [190, 280] on body "LifeArt Space 登出 櫃檯作業 打帳單 帳單列表 現金收支登錄 高階收支登錄 材料自購登錄 每日結帳 排班表 現場電腦打卡 預約管理 預約管理 單…" at bounding box center [319, 183] width 638 height 366
click at [209, 235] on li "FB/Instagram" at bounding box center [211, 240] width 60 height 10
type input "FB/Instagram"
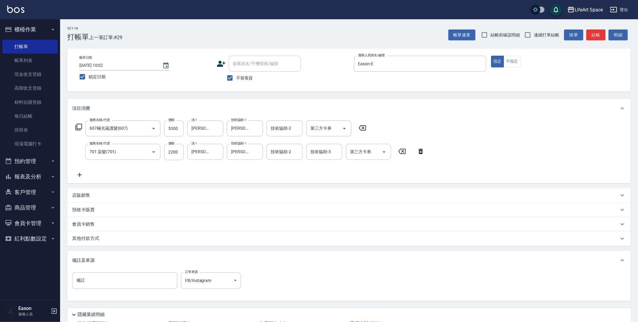
drag, startPoint x: 94, startPoint y: 240, endPoint x: 91, endPoint y: 243, distance: 3.8
click at [94, 241] on p "其他付款方式" at bounding box center [87, 238] width 30 height 7
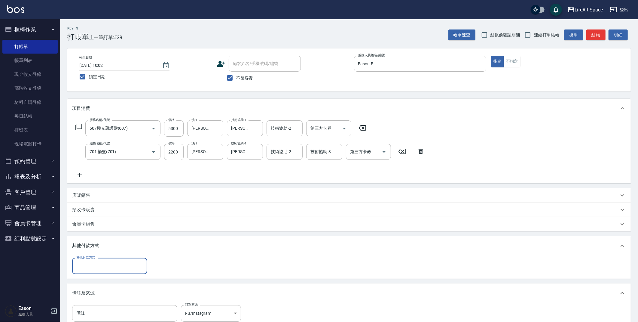
scroll to position [0, 0]
click at [98, 265] on input "其他付款方式" at bounding box center [110, 265] width 70 height 11
click at [93, 300] on span "信用卡" at bounding box center [109, 301] width 75 height 10
type input "信用卡"
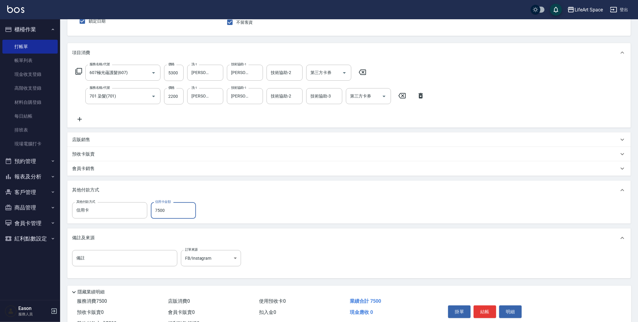
scroll to position [79, 0]
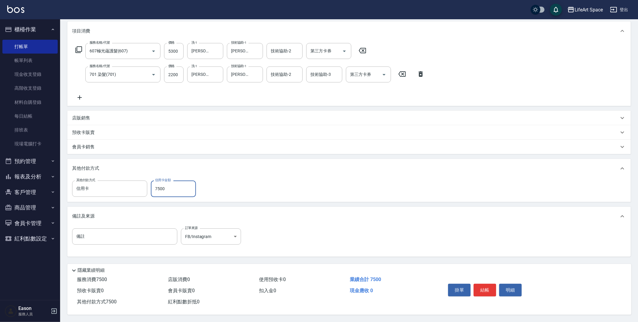
type input "7500"
click at [482, 289] on button "結帳" at bounding box center [485, 289] width 23 height 13
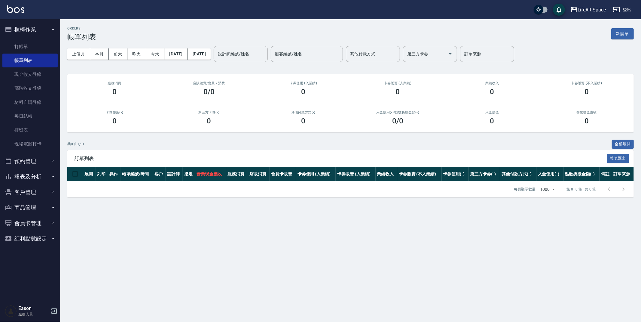
click at [619, 36] on button "新開單" at bounding box center [622, 33] width 23 height 11
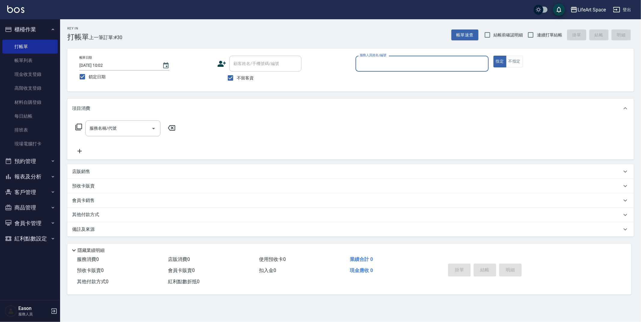
click at [373, 67] on input "服務人員姓名/編號" at bounding box center [422, 63] width 128 height 11
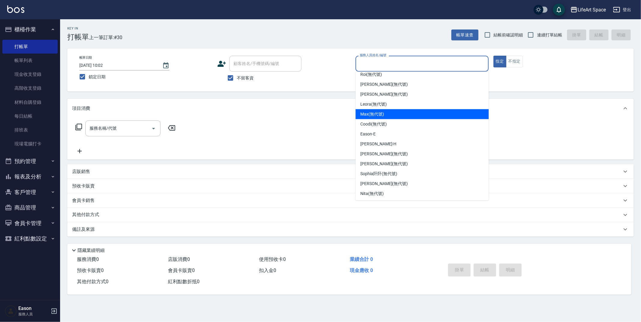
scroll to position [104, 0]
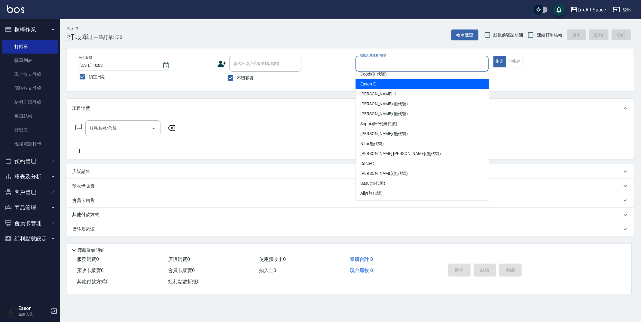
click at [374, 85] on span "Eason -E" at bounding box center [367, 84] width 15 height 6
type input "Eason-E"
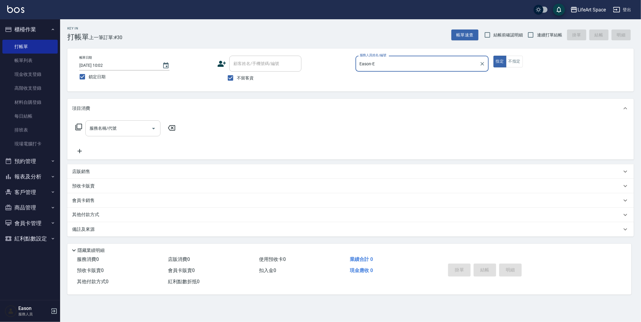
click at [124, 133] on div "服務名稱/代號" at bounding box center [122, 128] width 75 height 16
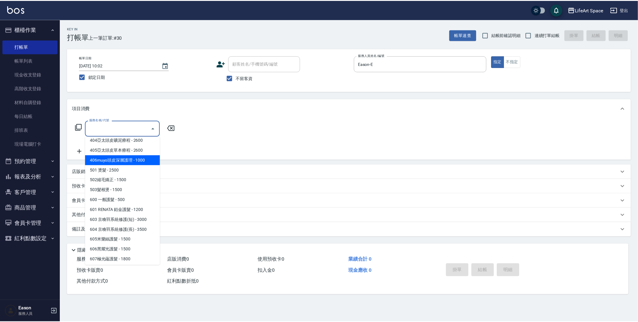
scroll to position [94, 0]
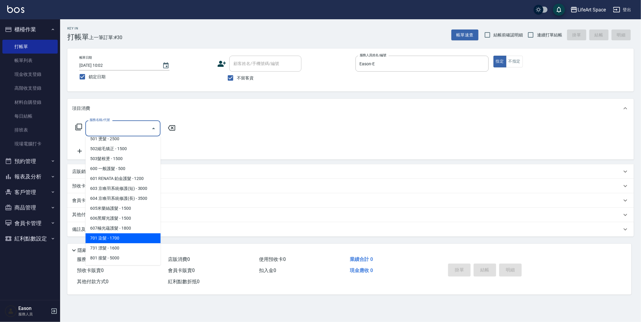
click at [119, 238] on span "701 染髮 - 1700" at bounding box center [122, 238] width 75 height 10
type input "701 染髮(701)"
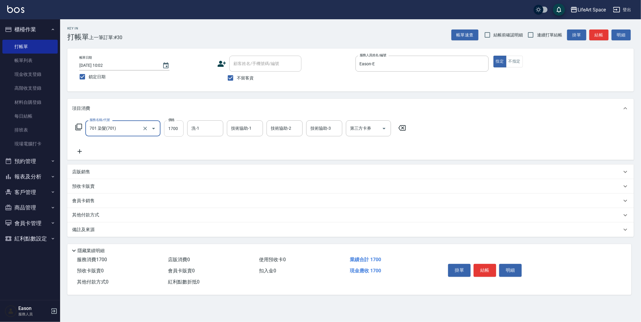
click at [178, 129] on input "1700" at bounding box center [174, 128] width 20 height 16
type input "5300"
click at [197, 130] on div "洗-1 洗-1" at bounding box center [205, 128] width 36 height 16
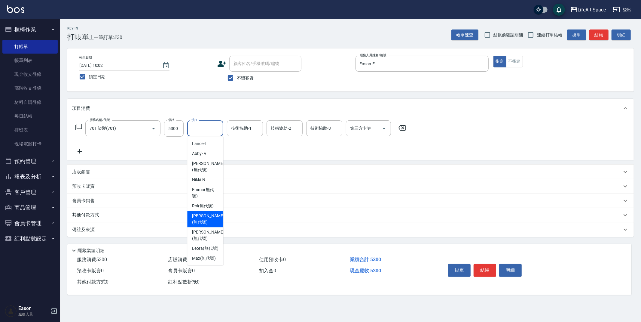
drag, startPoint x: 203, startPoint y: 219, endPoint x: 226, endPoint y: 187, distance: 39.9
click at [203, 220] on span "Lillian (無代號)" at bounding box center [208, 218] width 32 height 13
type input "Lillian(無代號)"
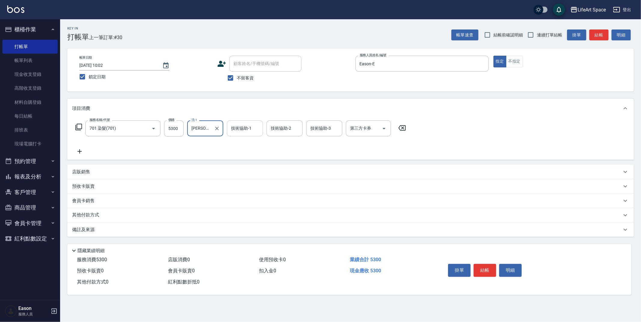
click at [241, 130] on div "技術協助-1 技術協助-1" at bounding box center [245, 128] width 36 height 16
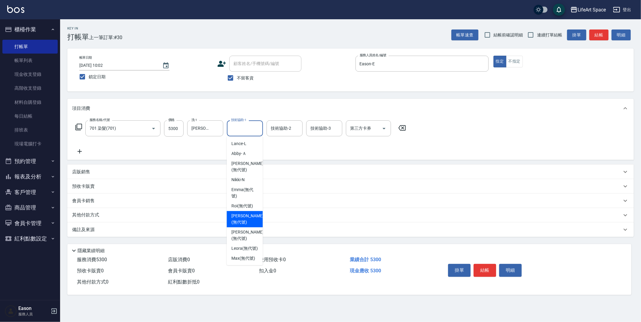
drag, startPoint x: 241, startPoint y: 223, endPoint x: 267, endPoint y: 172, distance: 57.2
click at [241, 223] on span "Lillian (無代號)" at bounding box center [247, 218] width 32 height 13
type input "Lillian(無代號)"
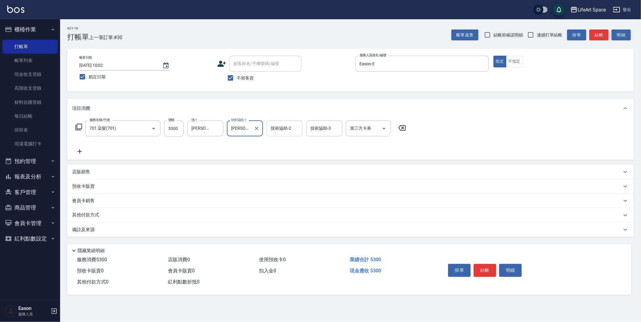
click at [277, 132] on input "技術協助-2" at bounding box center [284, 128] width 31 height 11
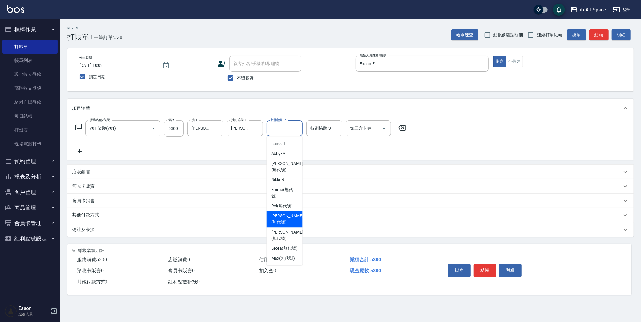
drag, startPoint x: 285, startPoint y: 212, endPoint x: 276, endPoint y: 216, distance: 9.8
click at [285, 212] on div "Lillian (無代號)" at bounding box center [285, 219] width 36 height 16
type input "Lillian(無代號)"
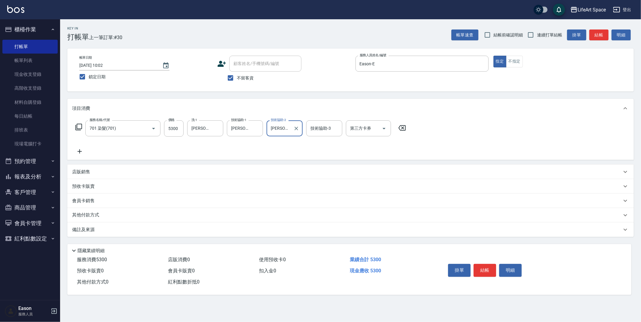
click at [174, 233] on div "備註及來源" at bounding box center [350, 229] width 566 height 14
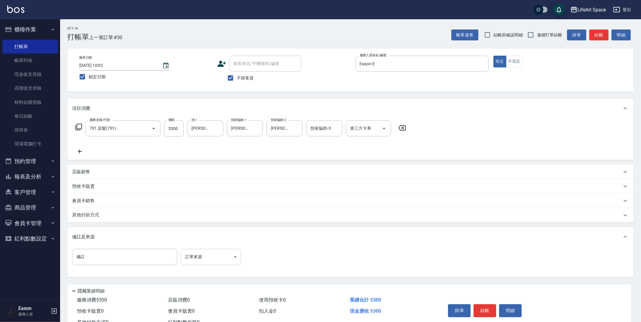
click at [197, 255] on body "LifeArt Space 登出 櫃檯作業 打帳單 帳單列表 現金收支登錄 高階收支登錄 材料自購登錄 每日結帳 排班表 現場電腦打卡 預約管理 預約管理 單…" at bounding box center [320, 171] width 641 height 342
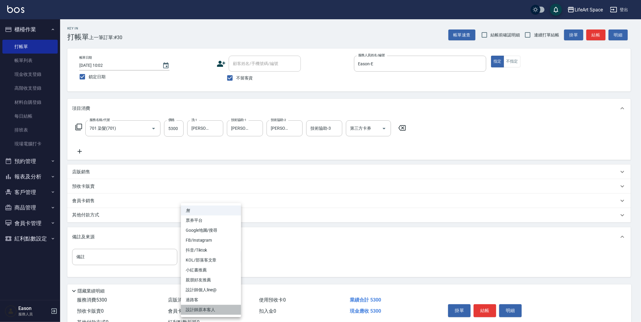
drag, startPoint x: 209, startPoint y: 311, endPoint x: 179, endPoint y: 291, distance: 35.7
click at [209, 311] on li "設計師原本客人" at bounding box center [211, 309] width 60 height 10
type input "設計師原本客人"
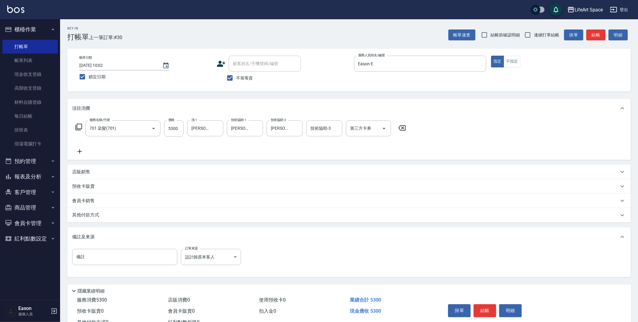
drag, startPoint x: 120, startPoint y: 217, endPoint x: 115, endPoint y: 218, distance: 5.0
click at [120, 217] on div "其他付款方式" at bounding box center [345, 215] width 547 height 7
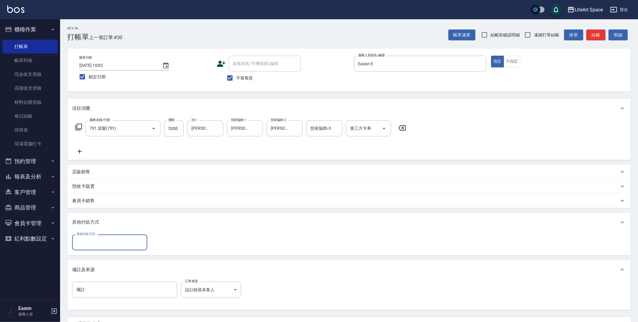
scroll to position [0, 0]
drag, startPoint x: 100, startPoint y: 241, endPoint x: 94, endPoint y: 256, distance: 16.7
click at [100, 241] on input "其他付款方式" at bounding box center [110, 242] width 70 height 11
click at [93, 280] on span "信用卡" at bounding box center [109, 277] width 75 height 10
type input "信用卡"
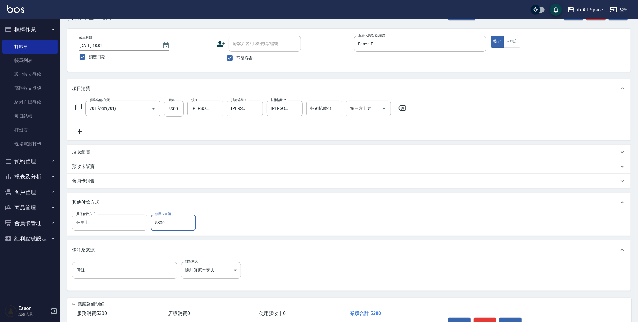
scroll to position [56, 0]
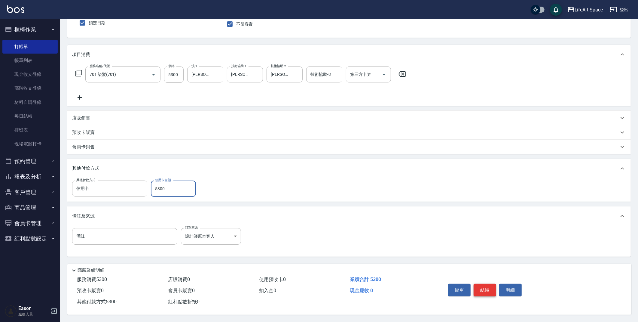
type input "5300"
click at [479, 284] on button "結帳" at bounding box center [485, 289] width 23 height 13
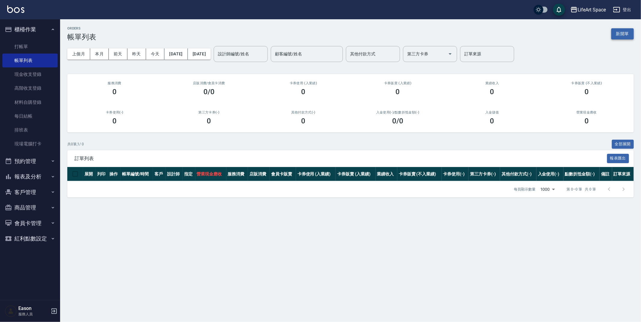
click at [619, 37] on button "新開單" at bounding box center [622, 33] width 23 height 11
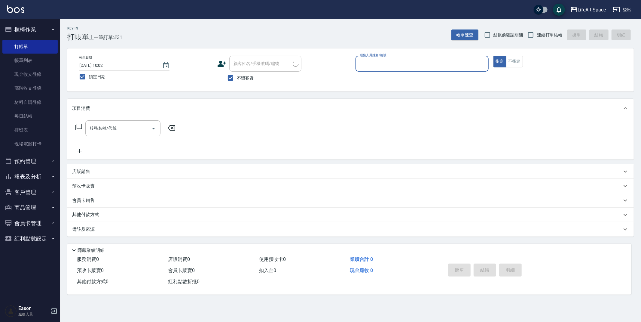
click at [385, 63] on input "服務人員姓名/編號" at bounding box center [422, 63] width 128 height 11
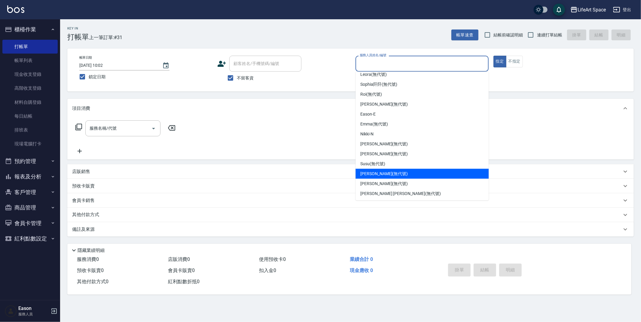
scroll to position [104, 0]
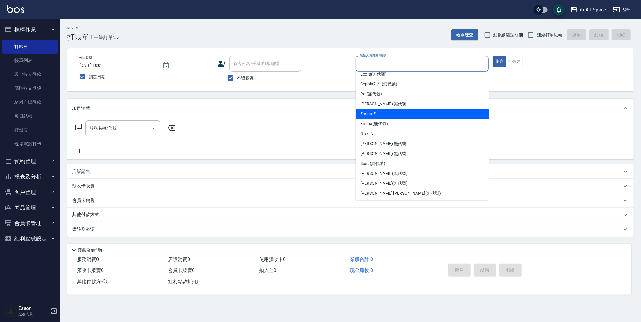
drag, startPoint x: 378, startPoint y: 112, endPoint x: 336, endPoint y: 118, distance: 42.2
click at [378, 112] on div "Eason -E" at bounding box center [421, 114] width 133 height 10
type input "Eason-E"
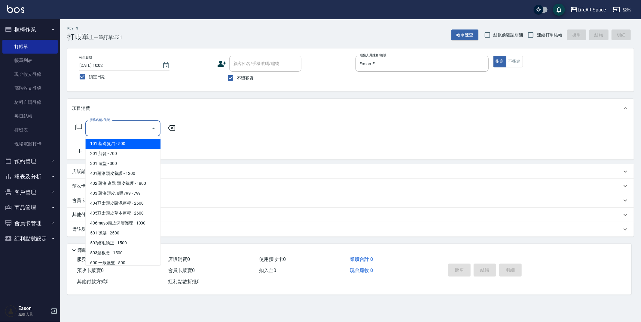
drag, startPoint x: 131, startPoint y: 128, endPoint x: 130, endPoint y: 132, distance: 4.8
click at [131, 128] on input "服務名稱/代號" at bounding box center [118, 128] width 61 height 11
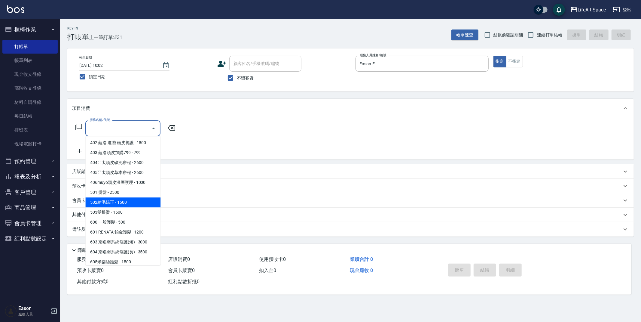
scroll to position [94, 0]
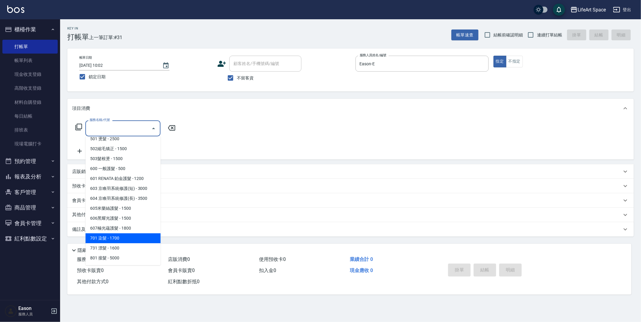
click at [111, 236] on span "701 染髮 - 1700" at bounding box center [122, 238] width 75 height 10
type input "701 染髮(701)"
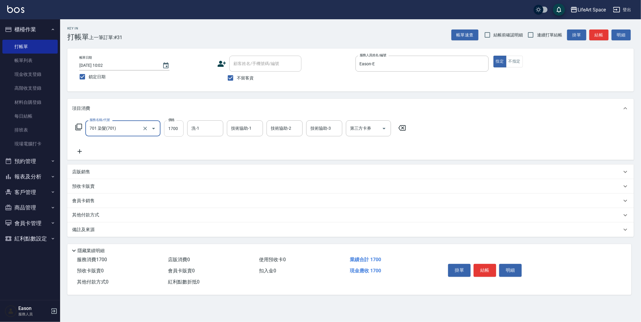
click at [179, 130] on input "1700" at bounding box center [174, 128] width 20 height 16
type input "2900"
drag, startPoint x: 208, startPoint y: 128, endPoint x: 208, endPoint y: 133, distance: 4.2
click at [208, 129] on input "洗-1" at bounding box center [205, 128] width 31 height 11
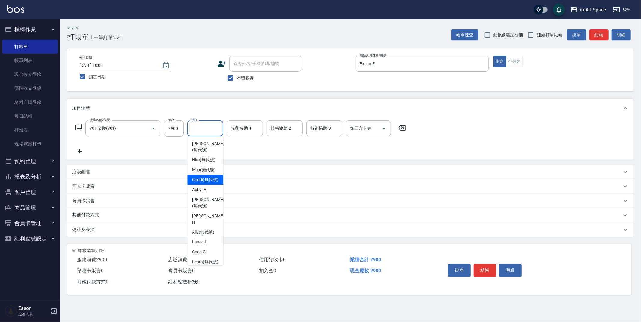
scroll to position [186, 0]
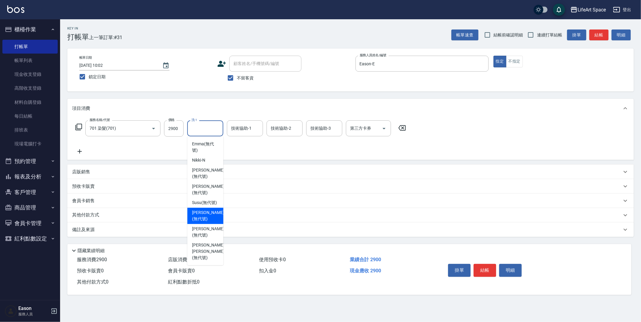
click at [209, 222] on span "Chloe (無代號)" at bounding box center [208, 215] width 32 height 13
type input "Chloe(無代號)"
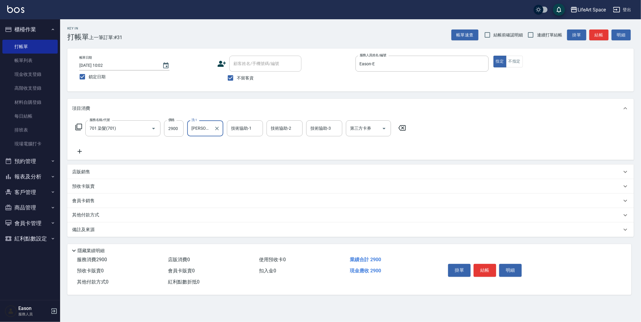
click at [246, 127] on div "技術協助-1 技術協助-1" at bounding box center [245, 128] width 36 height 16
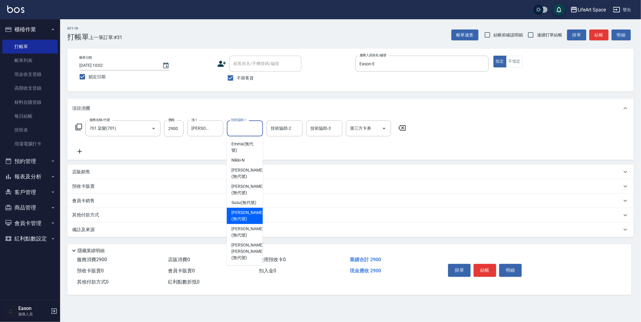
click at [237, 222] on span "Chloe (無代號)" at bounding box center [247, 215] width 32 height 13
type input "Chloe(無代號)"
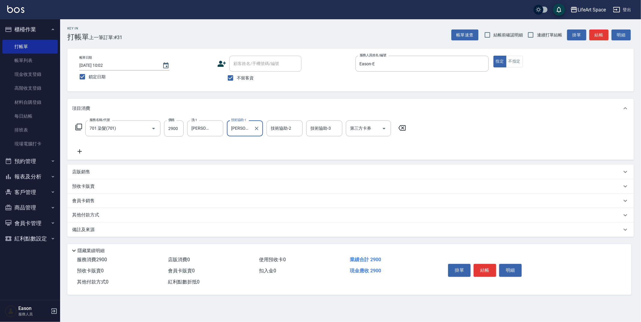
click at [289, 128] on div "技術協助-2 技術協助-2" at bounding box center [285, 128] width 36 height 16
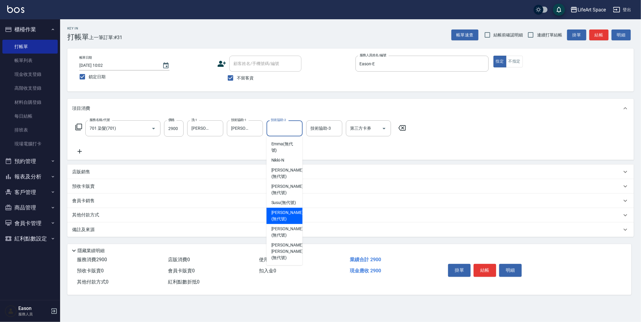
click at [286, 222] on span "Chloe (無代號)" at bounding box center [287, 215] width 32 height 13
type input "Chloe(無代號)"
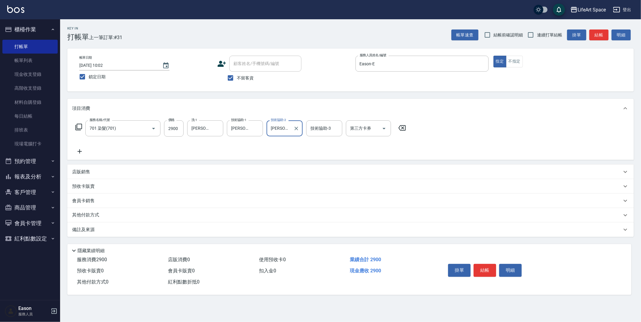
click at [215, 232] on div "備註及來源" at bounding box center [347, 229] width 550 height 6
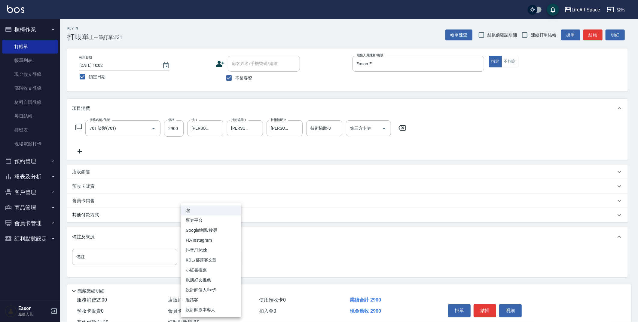
drag, startPoint x: 210, startPoint y: 252, endPoint x: 211, endPoint y: 268, distance: 15.6
click at [210, 252] on body "LifeArt Space 登出 櫃檯作業 打帳單 帳單列表 現金收支登錄 高階收支登錄 材料自購登錄 每日結帳 排班表 現場電腦打卡 預約管理 預約管理 單…" at bounding box center [319, 171] width 638 height 342
click at [208, 308] on li "設計師原本客人" at bounding box center [211, 309] width 60 height 10
type input "設計師原本客人"
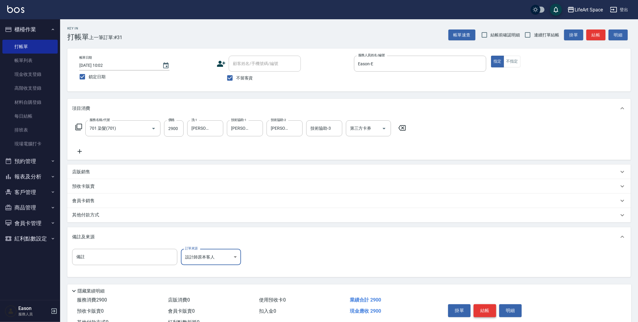
click at [484, 311] on button "結帳" at bounding box center [485, 310] width 23 height 13
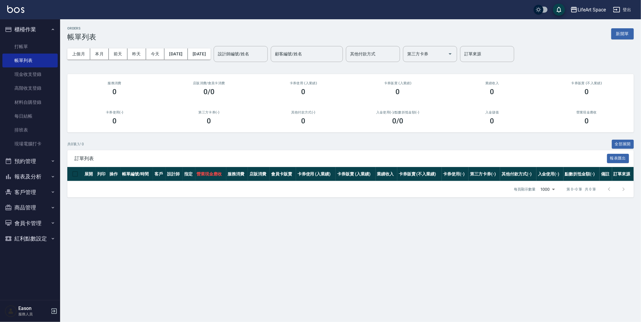
drag, startPoint x: 617, startPoint y: 32, endPoint x: 613, endPoint y: 36, distance: 5.4
click at [617, 33] on button "新開單" at bounding box center [622, 33] width 23 height 11
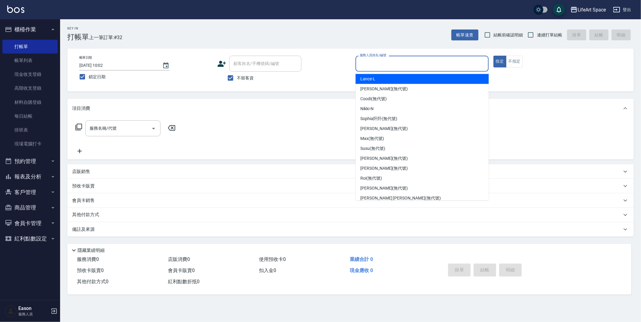
click at [462, 67] on input "服務人員姓名/編號" at bounding box center [422, 63] width 128 height 11
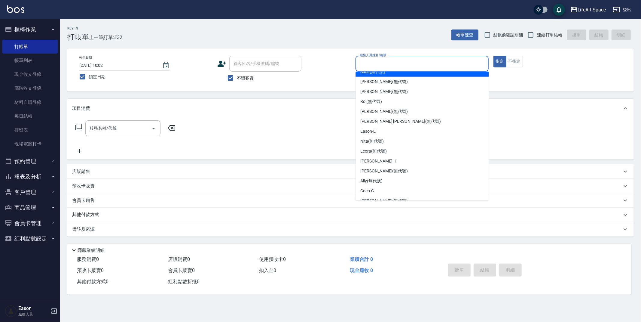
scroll to position [104, 0]
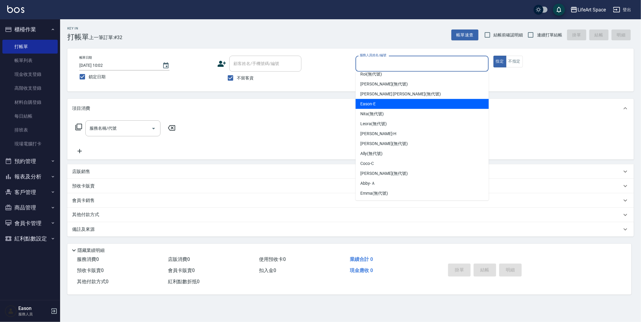
click at [377, 101] on div "Eason -E" at bounding box center [421, 104] width 133 height 10
type input "Eason-E"
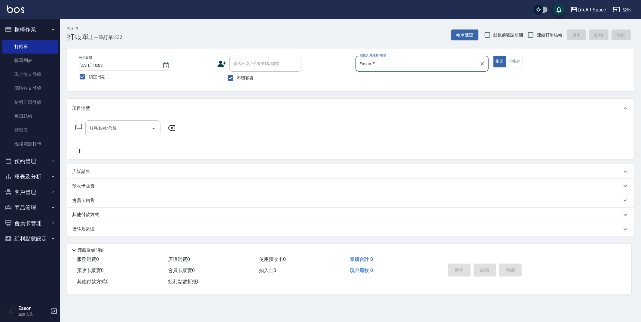
drag, startPoint x: 127, startPoint y: 127, endPoint x: 128, endPoint y: 133, distance: 5.6
click at [127, 127] on input "服務名稱/代號" at bounding box center [118, 128] width 61 height 11
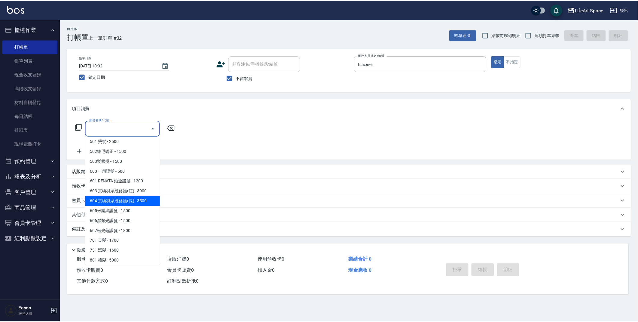
scroll to position [94, 0]
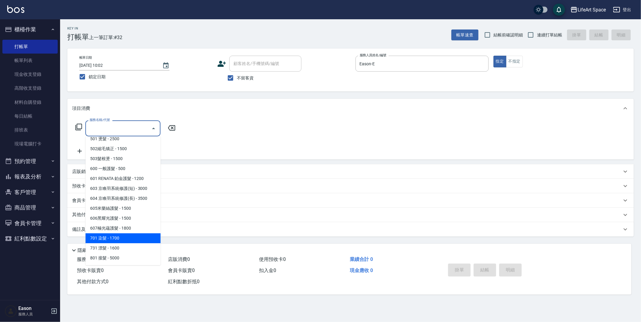
click at [122, 238] on span "701 染髮 - 1700" at bounding box center [122, 238] width 75 height 10
type input "701 染髮(701)"
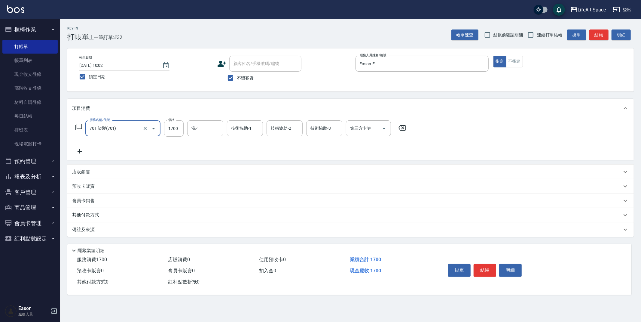
click at [81, 149] on icon at bounding box center [79, 151] width 15 height 7
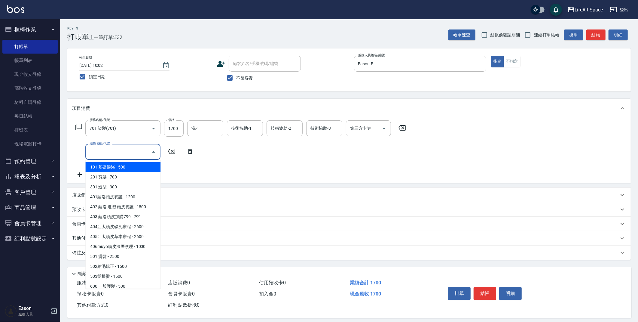
drag, startPoint x: 101, startPoint y: 151, endPoint x: 99, endPoint y: 165, distance: 13.9
click at [101, 151] on input "服務名稱/代號" at bounding box center [118, 151] width 61 height 11
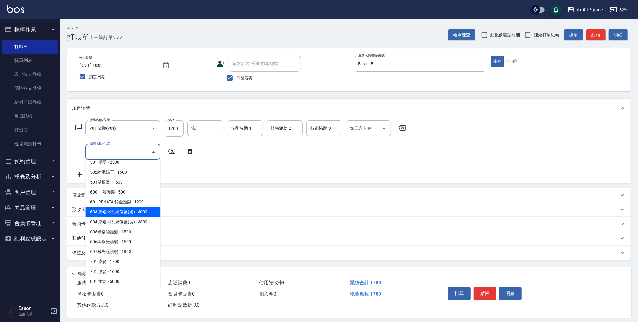
click at [129, 212] on span "603 京喚羽系統修護(短) - 3000" at bounding box center [122, 212] width 75 height 10
type input "603 京喚羽系統修護(短)(603)"
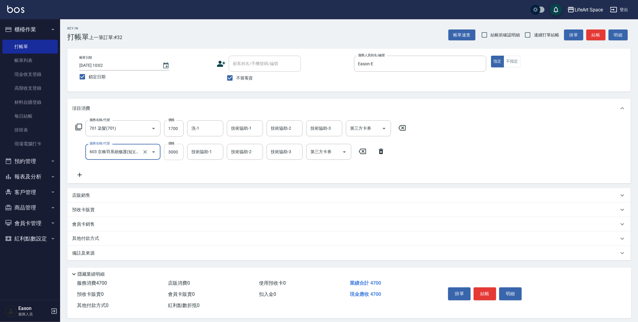
click at [177, 151] on input "3000" at bounding box center [174, 152] width 20 height 16
type input "2500"
click at [177, 132] on input "1700" at bounding box center [174, 128] width 20 height 16
type input "8800"
click at [197, 129] on div "洗-1 洗-1" at bounding box center [205, 128] width 36 height 16
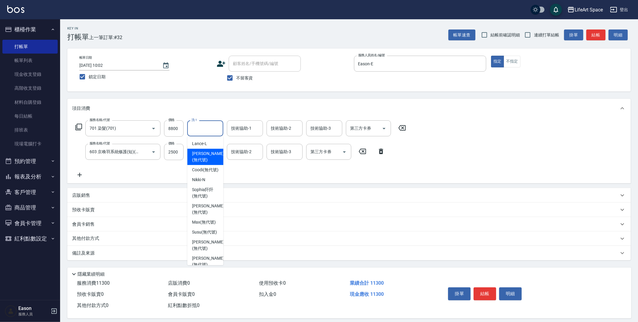
click at [208, 158] on span "Lillian (無代號)" at bounding box center [208, 156] width 32 height 13
type input "Lillian(無代號)"
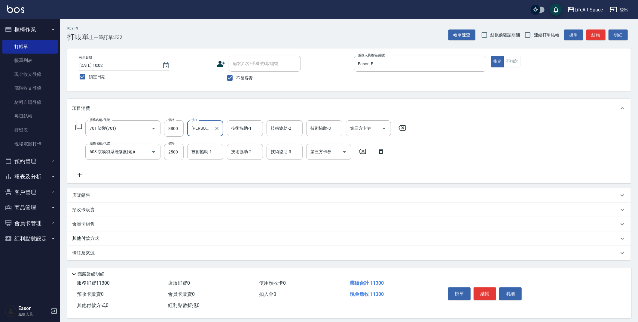
click at [206, 154] on div "技術協助-1 技術協助-1" at bounding box center [205, 152] width 36 height 16
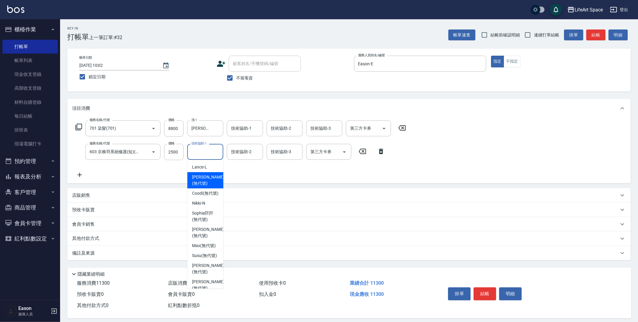
click at [200, 181] on span "Lillian (無代號)" at bounding box center [208, 180] width 32 height 13
type input "Lillian(無代號)"
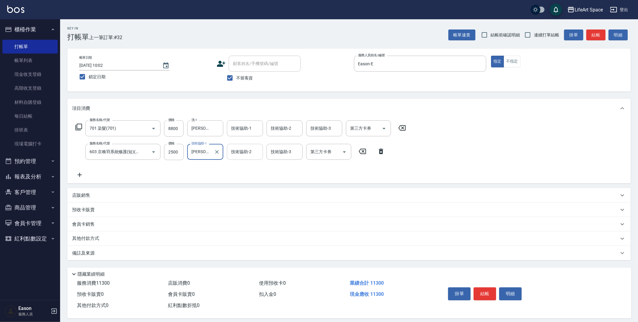
click at [246, 154] on div "技術協助-2 技術協助-2" at bounding box center [245, 152] width 36 height 16
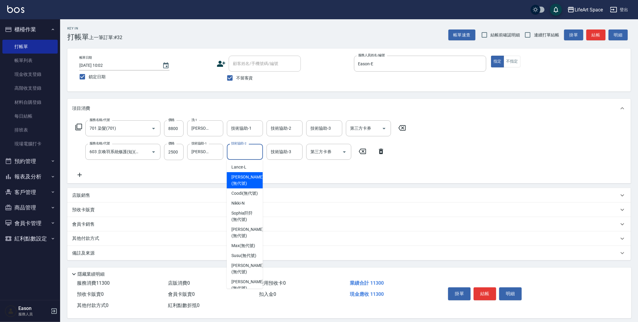
click at [239, 176] on span "Lillian (無代號)" at bounding box center [247, 180] width 32 height 13
type input "Lillian(無代號)"
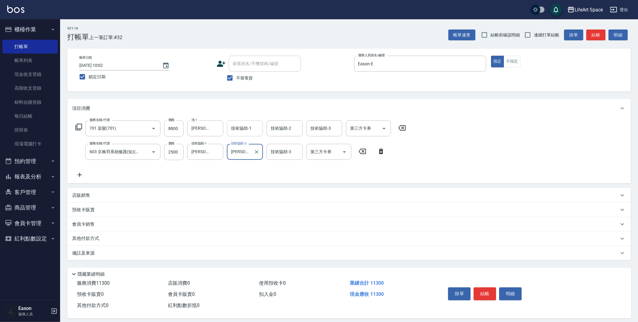
click at [246, 131] on div "技術協助-1 技術協助-1" at bounding box center [245, 128] width 36 height 16
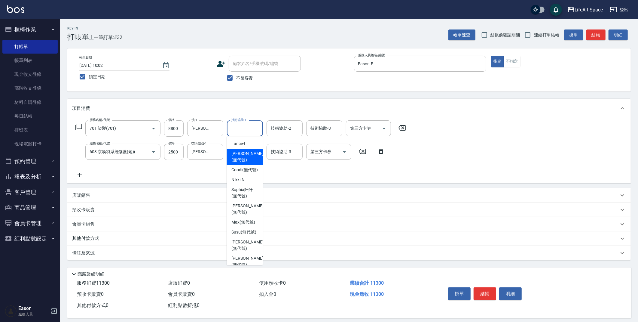
click at [244, 161] on span "Lillian (無代號)" at bounding box center [247, 156] width 32 height 13
type input "Lillian(無代號)"
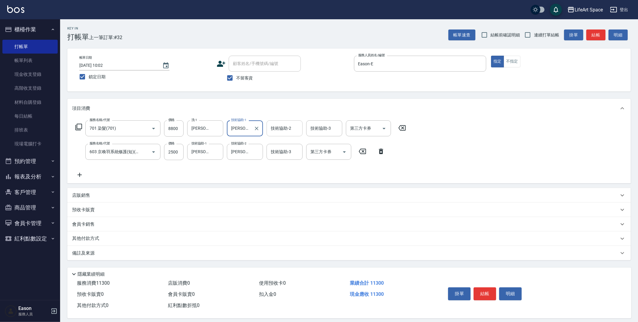
click at [278, 133] on input "技術協助-2" at bounding box center [284, 128] width 31 height 11
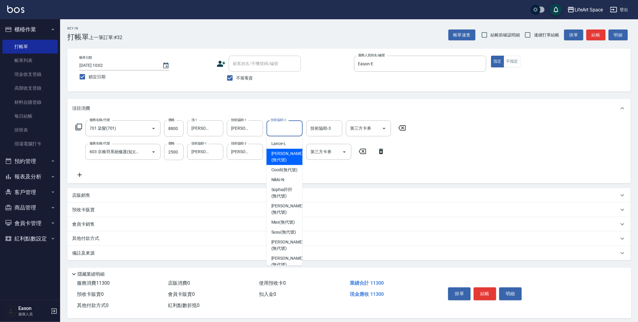
click at [282, 156] on span "Lillian (無代號)" at bounding box center [287, 156] width 32 height 13
type input "Lillian(無代號)"
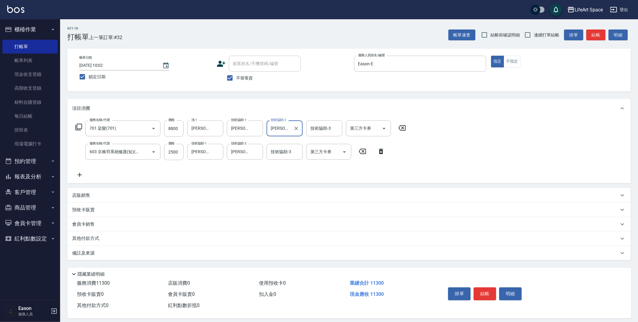
click at [104, 254] on div "備註及來源" at bounding box center [345, 253] width 547 height 6
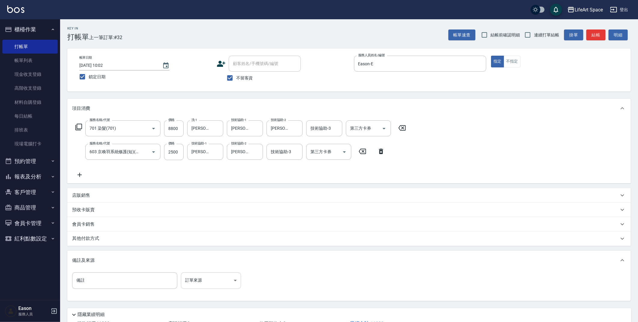
click at [191, 286] on body "LifeArt Space 登出 櫃檯作業 打帳單 帳單列表 現金收支登錄 高階收支登錄 材料自購登錄 每日結帳 排班表 現場電腦打卡 預約管理 預約管理 單…" at bounding box center [319, 183] width 638 height 366
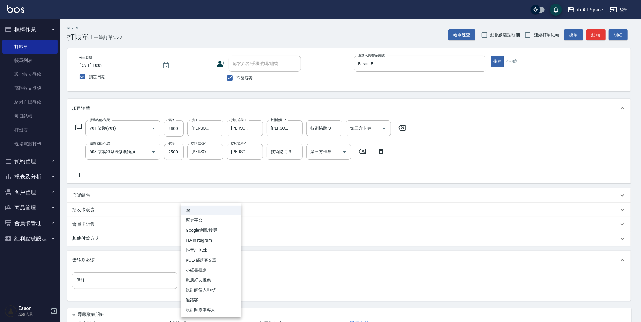
click at [208, 243] on li "FB/Instagram" at bounding box center [211, 240] width 60 height 10
type input "FB/Instagram"
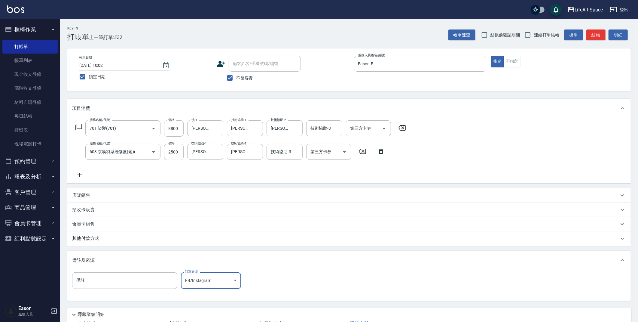
click at [106, 238] on div "其他付款方式" at bounding box center [345, 238] width 547 height 7
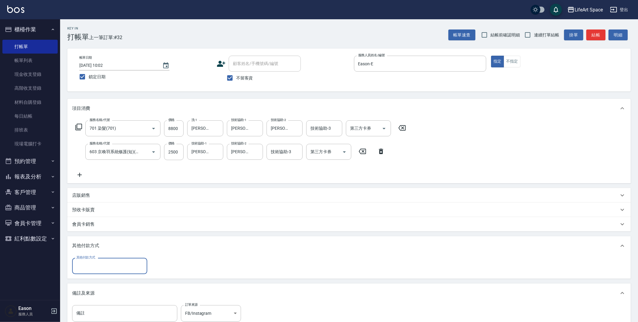
scroll to position [0, 0]
click at [96, 264] on input "其他付款方式" at bounding box center [110, 265] width 70 height 11
click at [91, 297] on span "信用卡" at bounding box center [109, 301] width 75 height 10
type input "信用卡"
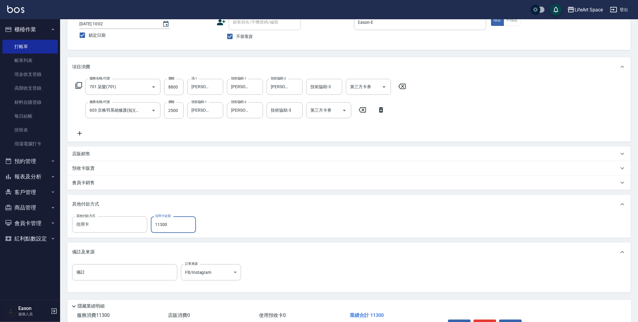
scroll to position [79, 0]
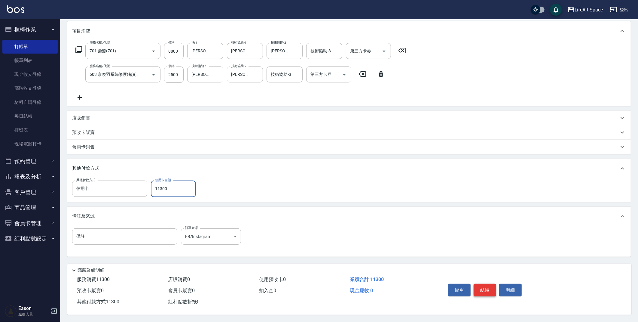
type input "11300"
click at [486, 289] on button "結帳" at bounding box center [485, 289] width 23 height 13
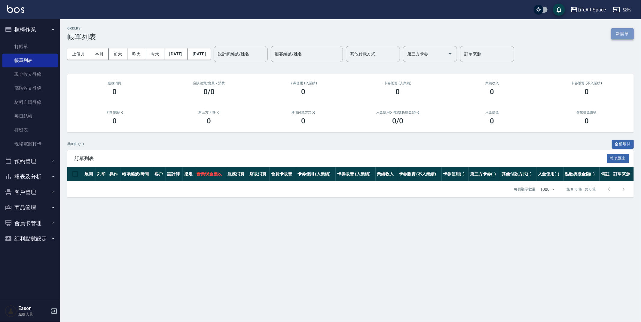
click at [621, 36] on button "新開單" at bounding box center [622, 33] width 23 height 11
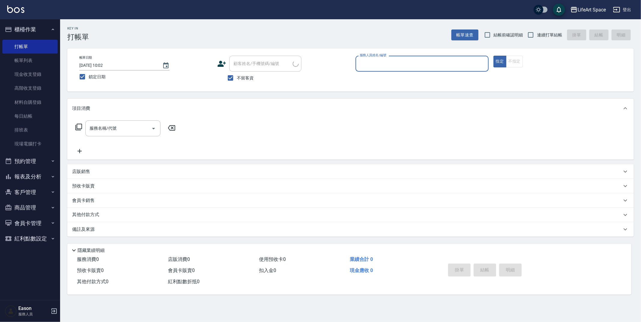
click at [401, 64] on input "服務人員姓名/編號" at bounding box center [422, 63] width 128 height 11
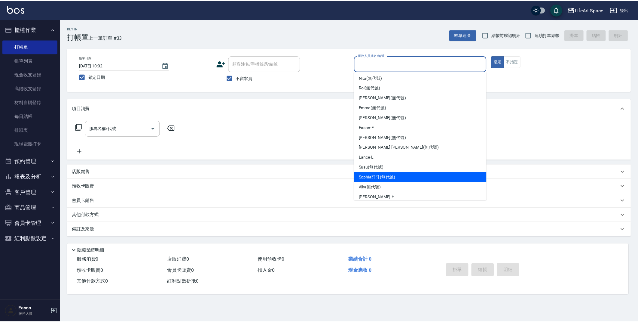
scroll to position [104, 0]
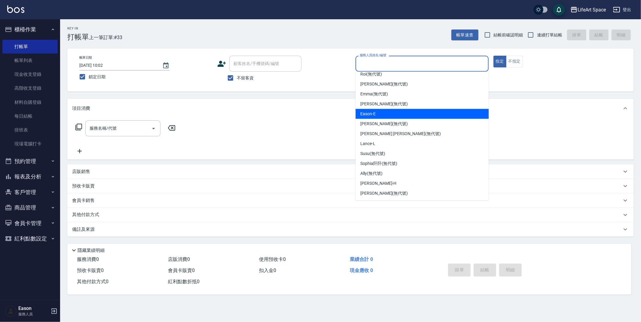
drag, startPoint x: 374, startPoint y: 114, endPoint x: 334, endPoint y: 115, distance: 39.4
click at [374, 114] on span "Eason -E" at bounding box center [367, 114] width 15 height 6
type input "Eason-E"
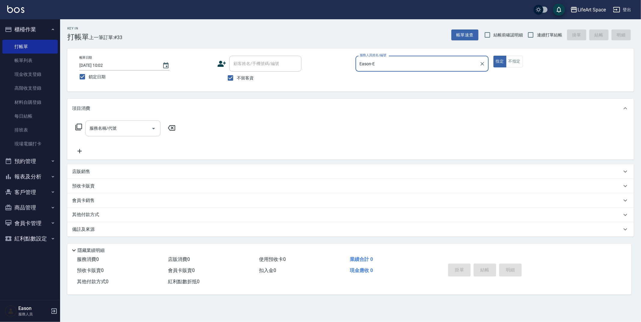
click at [113, 123] on input "服務名稱/代號" at bounding box center [118, 128] width 61 height 11
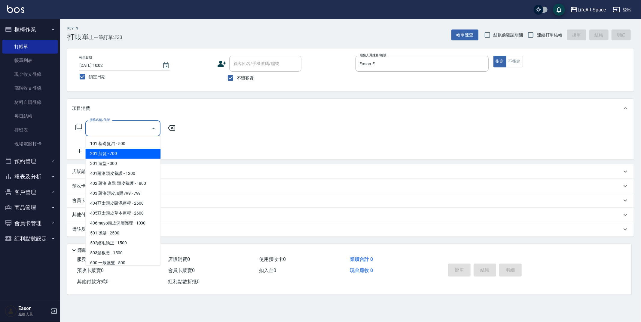
drag, startPoint x: 122, startPoint y: 153, endPoint x: 172, endPoint y: 140, distance: 52.3
click at [122, 153] on span "201 剪髮 - 700" at bounding box center [122, 153] width 75 height 10
type input "201 剪髮(201)"
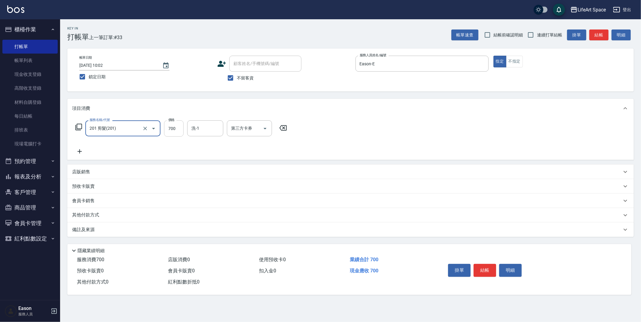
click at [177, 130] on input "700" at bounding box center [174, 128] width 20 height 16
type input "800"
click at [143, 231] on div "備註及來源" at bounding box center [347, 229] width 550 height 6
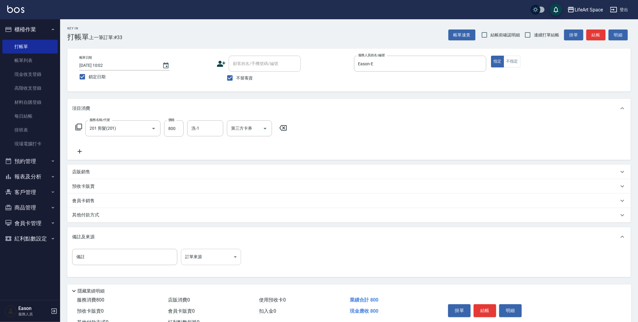
click at [194, 256] on body "LifeArt Space 登出 櫃檯作業 打帳單 帳單列表 現金收支登錄 高階收支登錄 材料自購登錄 每日結帳 排班表 現場電腦打卡 預約管理 預約管理 單…" at bounding box center [319, 171] width 638 height 342
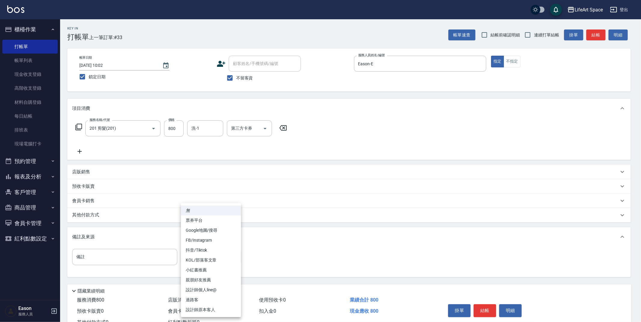
click at [216, 310] on li "設計師原本客人" at bounding box center [211, 309] width 60 height 10
type input "設計師原本客人"
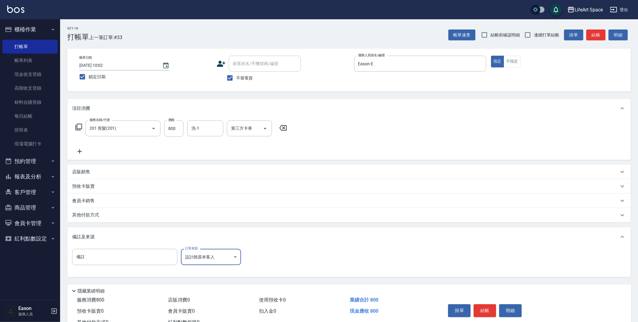
click at [95, 219] on div "其他付款方式" at bounding box center [348, 215] width 563 height 14
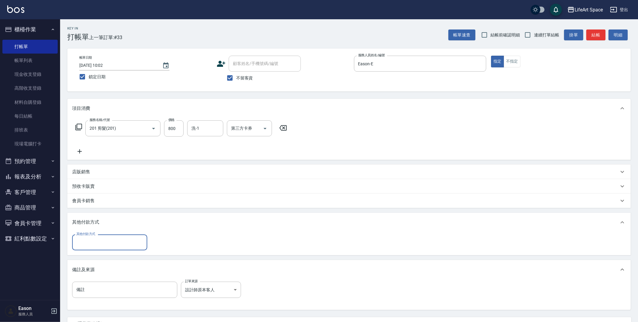
scroll to position [0, 0]
click at [90, 241] on input "其他付款方式" at bounding box center [110, 242] width 70 height 11
click at [94, 257] on span "轉帳" at bounding box center [109, 257] width 75 height 10
type input "轉帳"
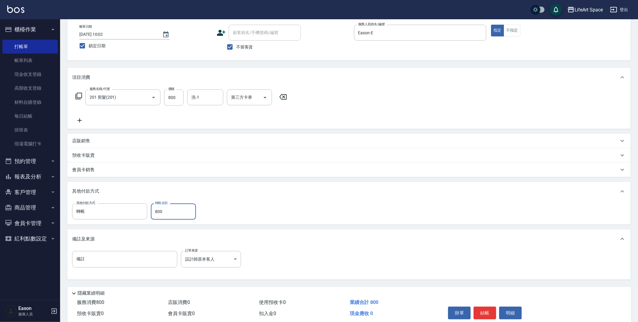
scroll to position [56, 0]
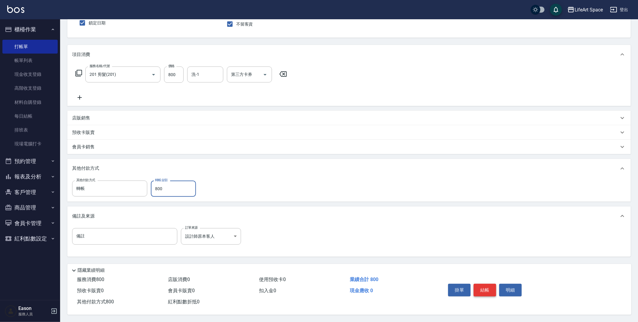
type input "800"
click at [488, 288] on button "結帳" at bounding box center [485, 289] width 23 height 13
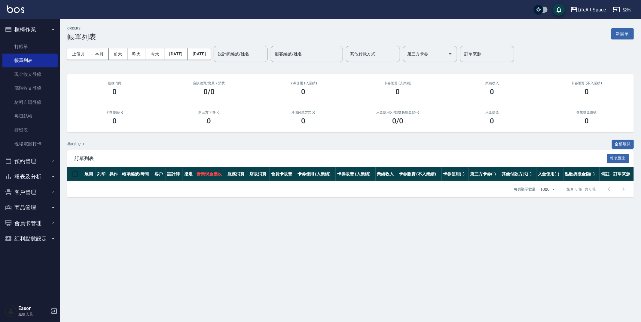
click at [25, 176] on button "報表及分析" at bounding box center [29, 177] width 55 height 16
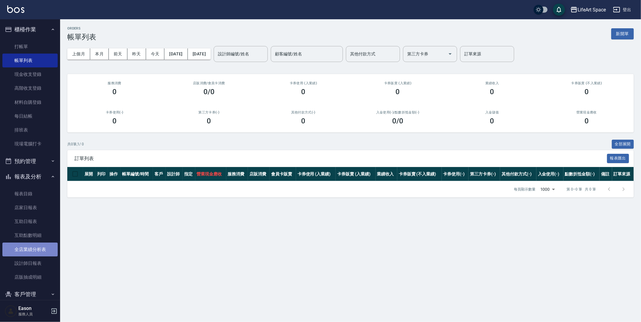
click at [45, 246] on link "全店業績分析表" at bounding box center [29, 249] width 55 height 14
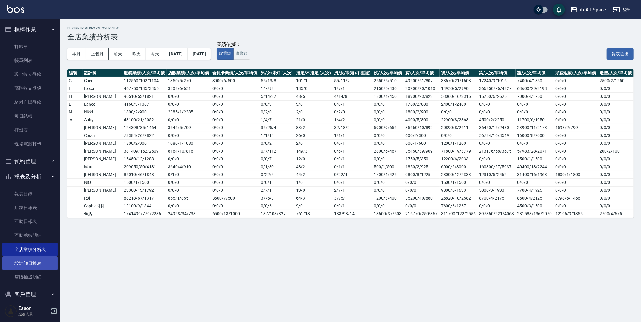
click at [28, 261] on link "設計師日報表" at bounding box center [29, 263] width 55 height 14
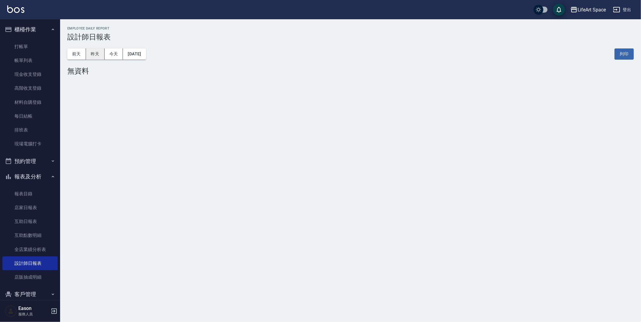
click at [97, 52] on button "昨天" at bounding box center [95, 53] width 19 height 11
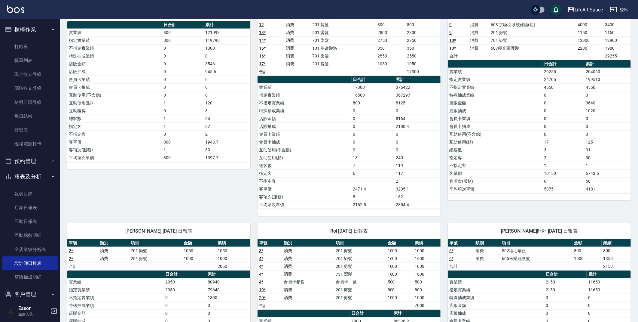
scroll to position [22, 0]
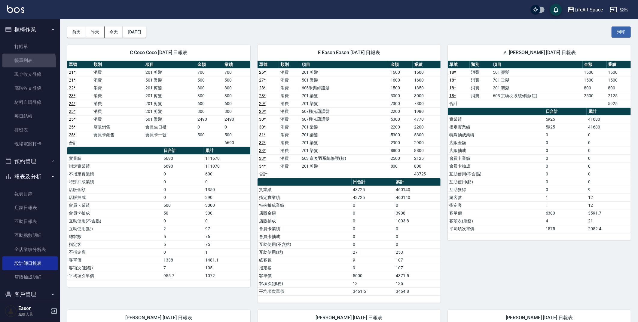
drag, startPoint x: 18, startPoint y: 63, endPoint x: 190, endPoint y: 99, distance: 175.6
click at [18, 63] on link "帳單列表" at bounding box center [29, 60] width 55 height 14
